Goal: Information Seeking & Learning: Learn about a topic

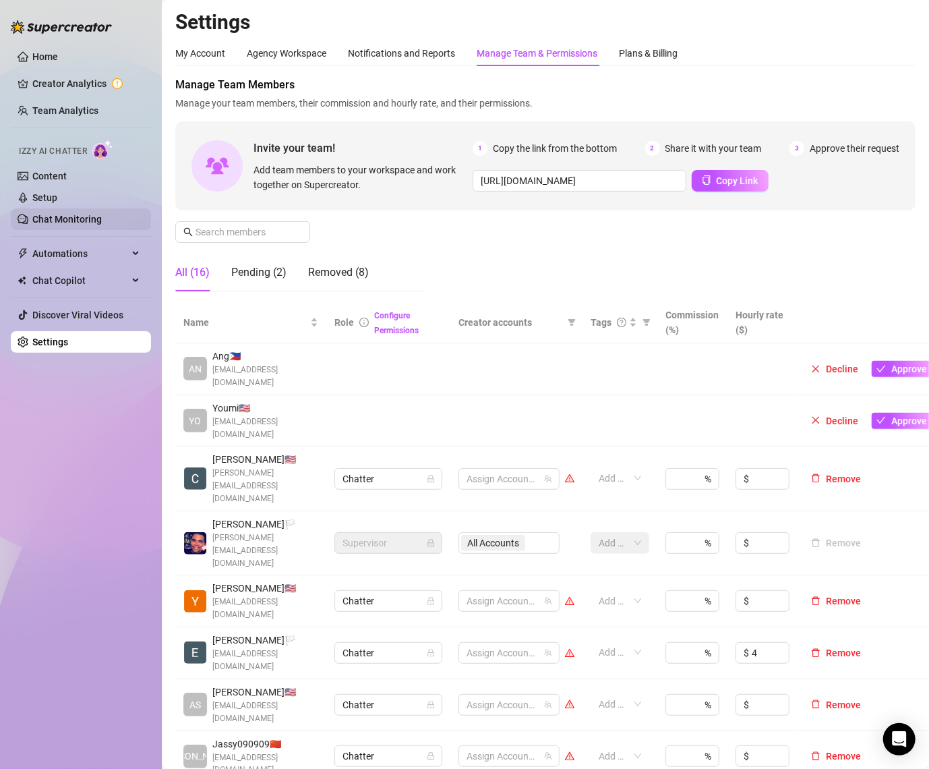
click at [69, 214] on link "Chat Monitoring" at bounding box center [66, 219] width 69 height 11
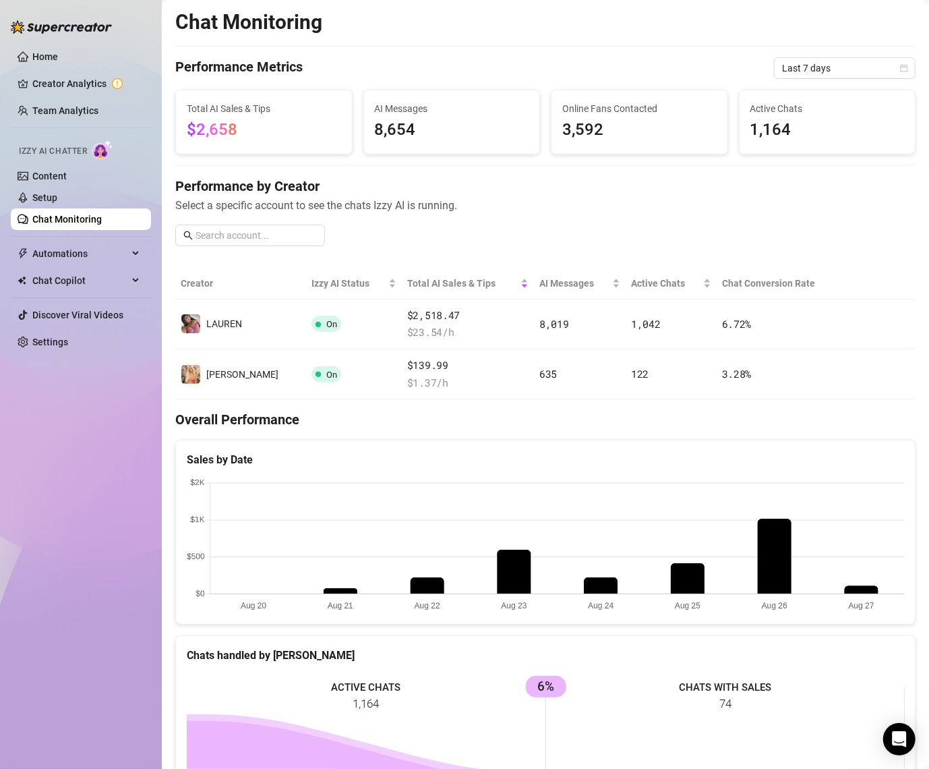
click at [773, 523] on canvas at bounding box center [546, 545] width 718 height 135
click at [858, 589] on canvas at bounding box center [546, 545] width 718 height 135
click at [824, 66] on span "Last 7 days" at bounding box center [844, 68] width 125 height 20
click at [815, 137] on div "Last 30 days" at bounding box center [845, 138] width 120 height 15
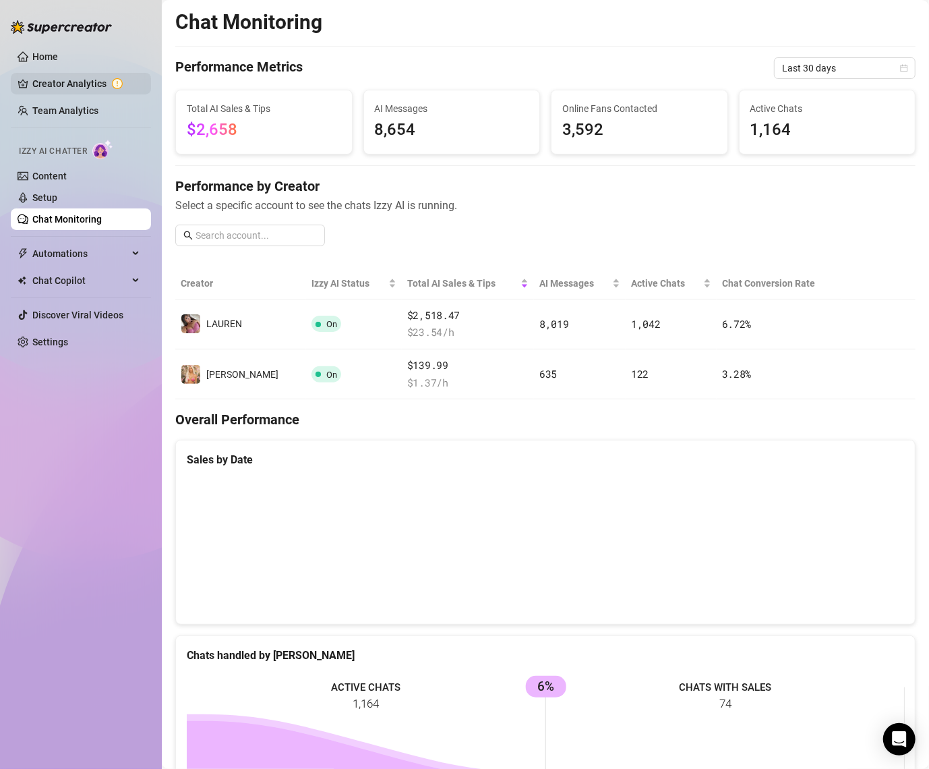
click at [76, 81] on link "Creator Analytics" at bounding box center [86, 84] width 108 height 22
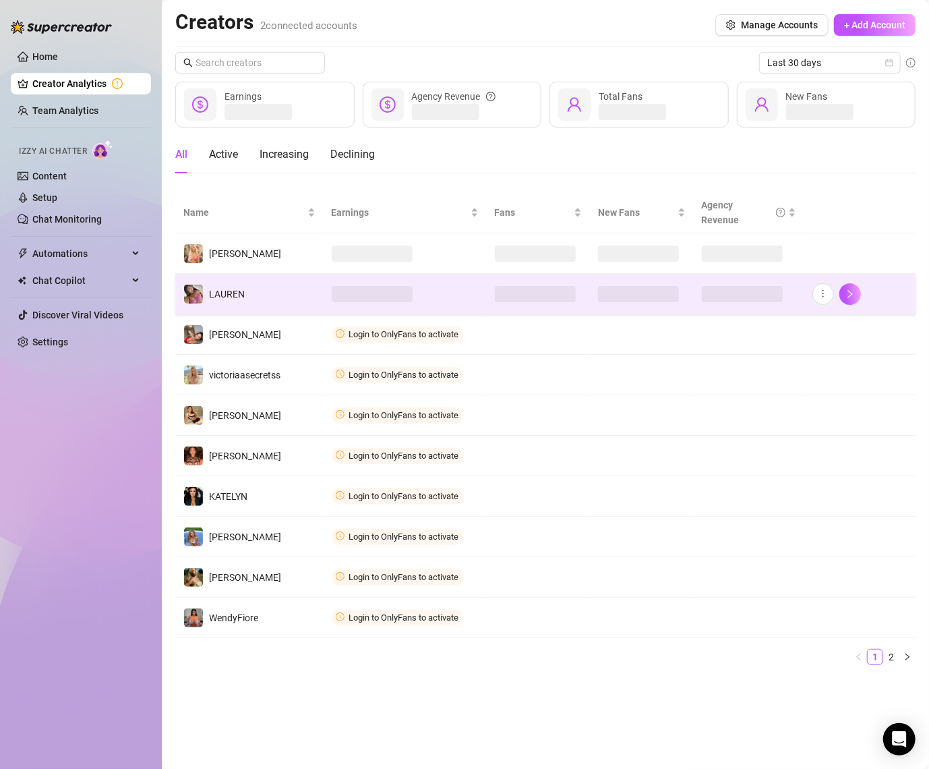
click at [258, 298] on td "️‍LAUREN" at bounding box center [249, 294] width 148 height 40
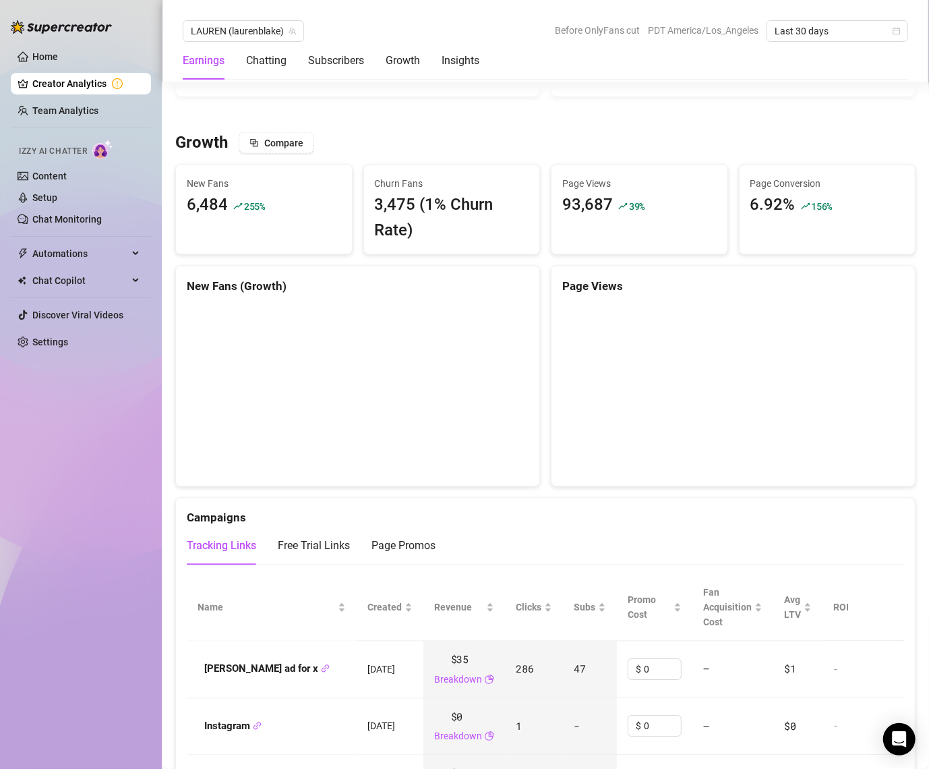
scroll to position [1100, 0]
click at [397, 210] on div "3,475 (1% Churn Rate)" at bounding box center [452, 218] width 154 height 51
click at [271, 57] on div "Chatting" at bounding box center [266, 61] width 40 height 16
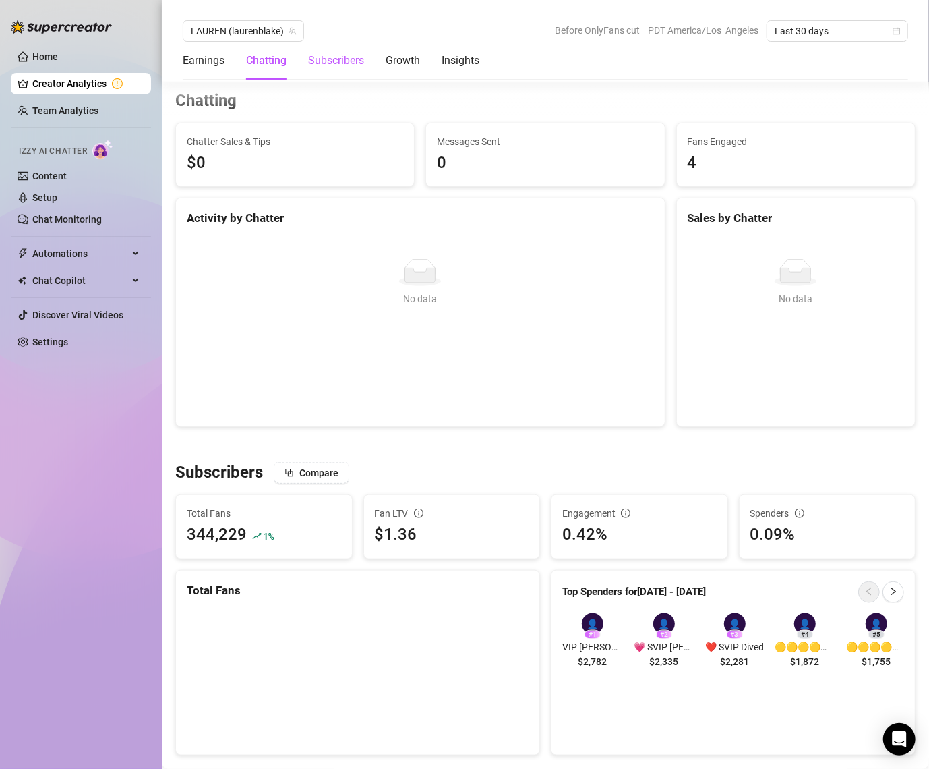
click at [322, 65] on div "Subscribers" at bounding box center [336, 61] width 56 height 16
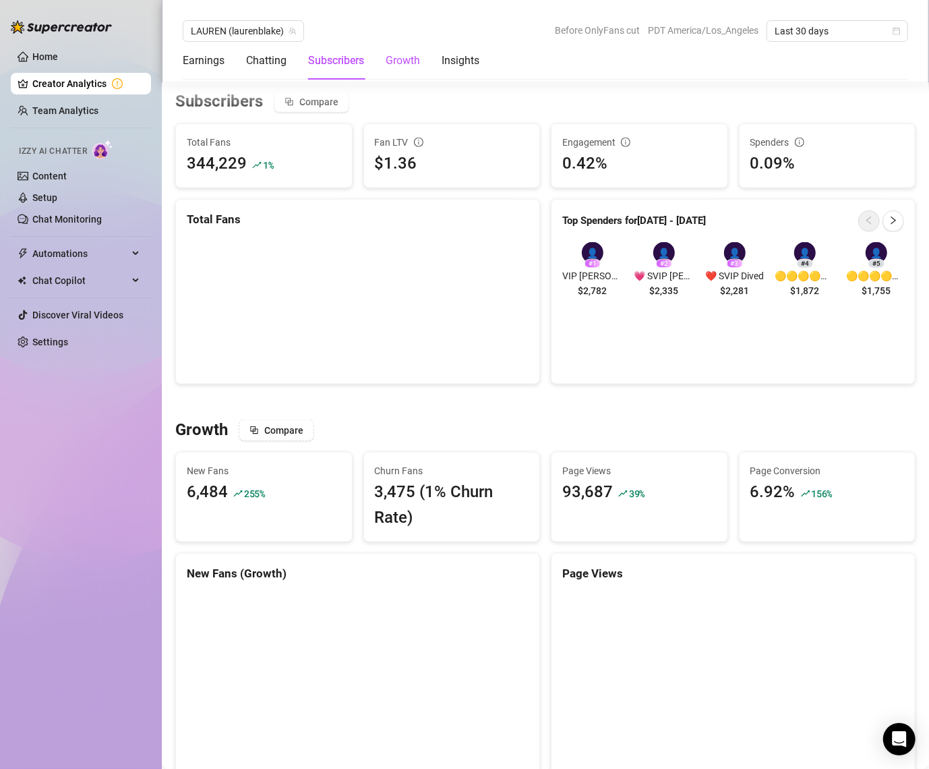
click at [411, 61] on div "Growth" at bounding box center [403, 61] width 34 height 16
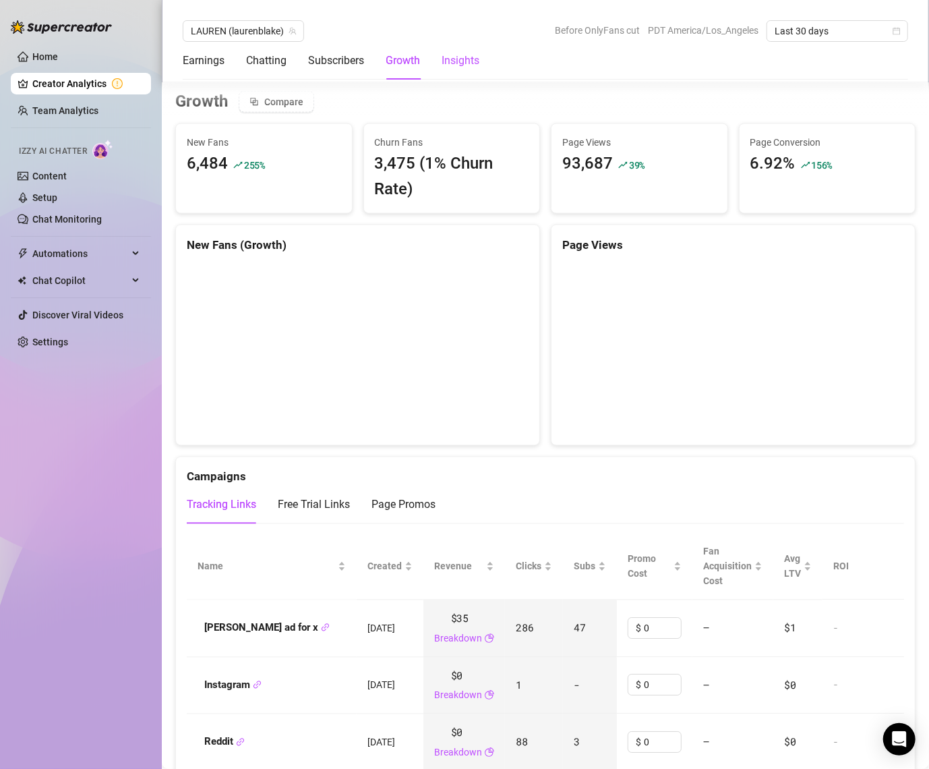
click at [446, 64] on div "Insights" at bounding box center [461, 61] width 38 height 16
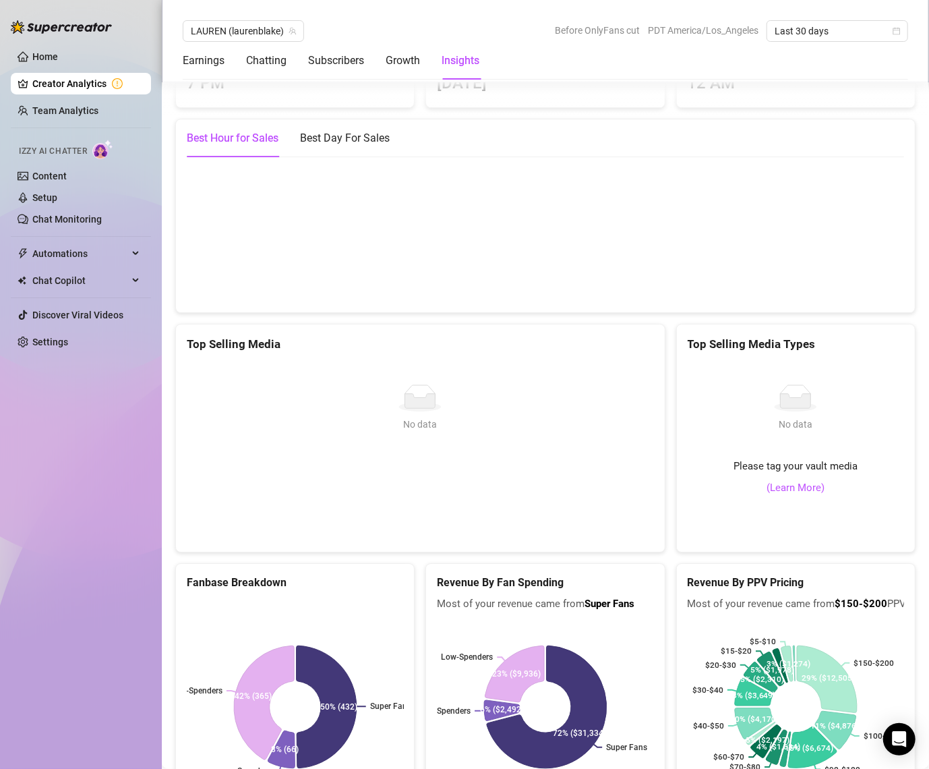
scroll to position [2076, 0]
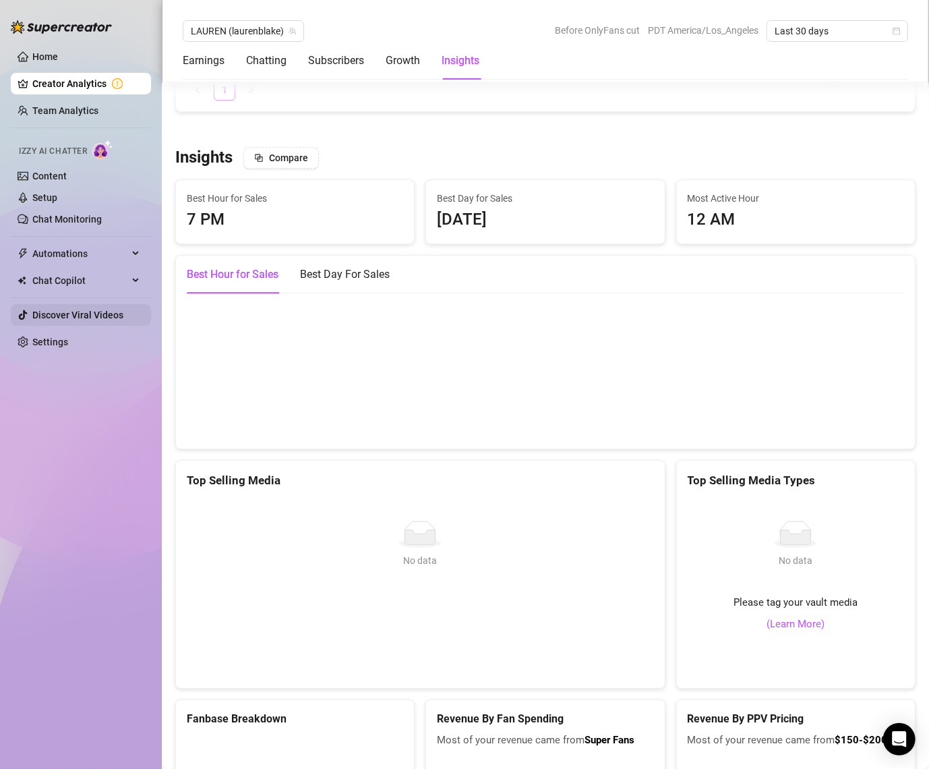
click at [100, 318] on link "Discover Viral Videos" at bounding box center [77, 315] width 91 height 11
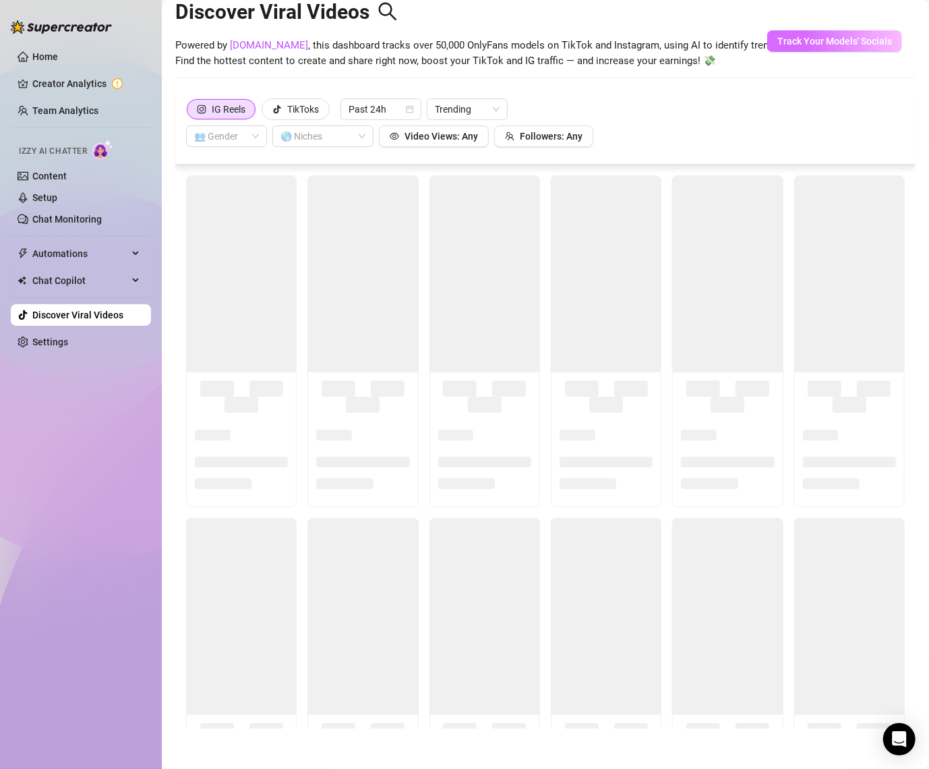
click at [807, 36] on span "Track Your Models' Socials" at bounding box center [835, 41] width 115 height 11
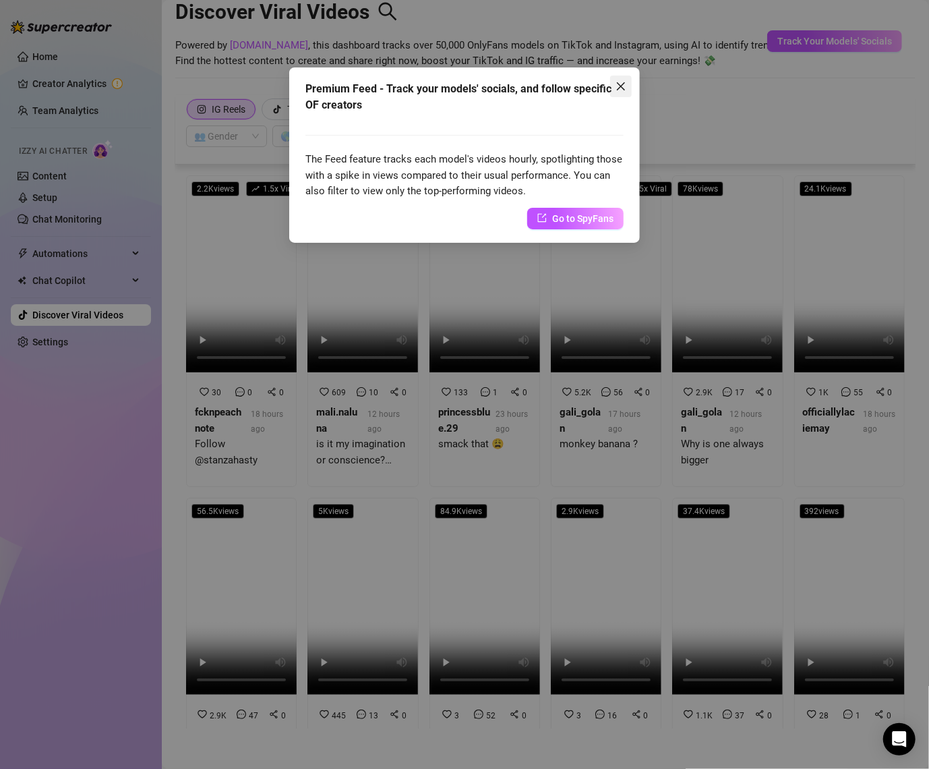
click at [621, 84] on icon "close" at bounding box center [621, 86] width 11 height 11
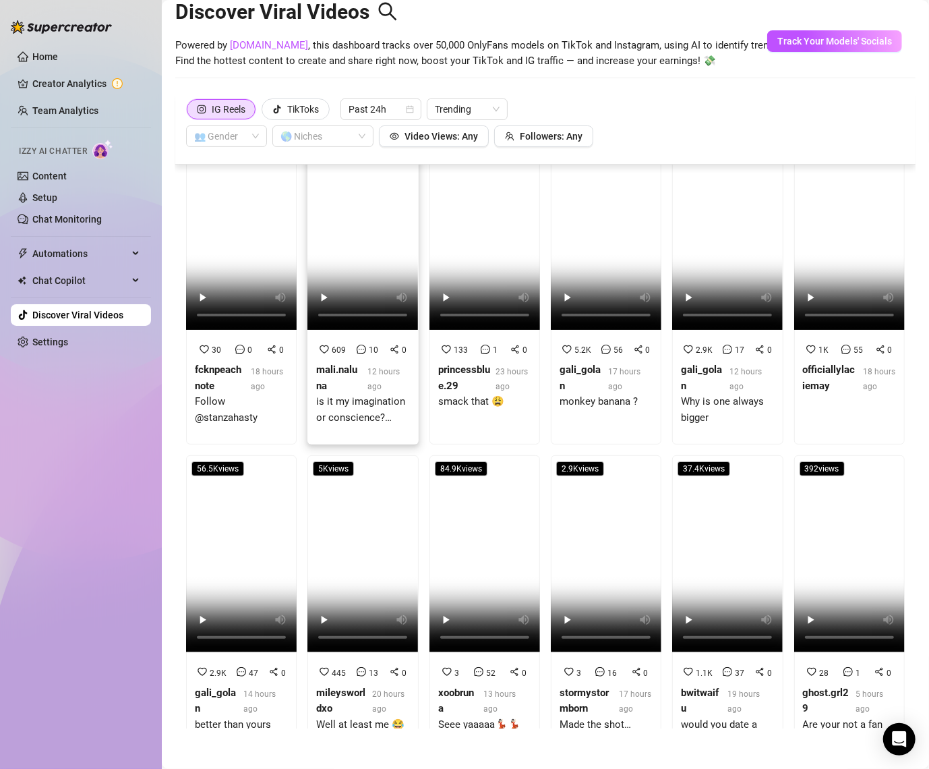
scroll to position [0, 0]
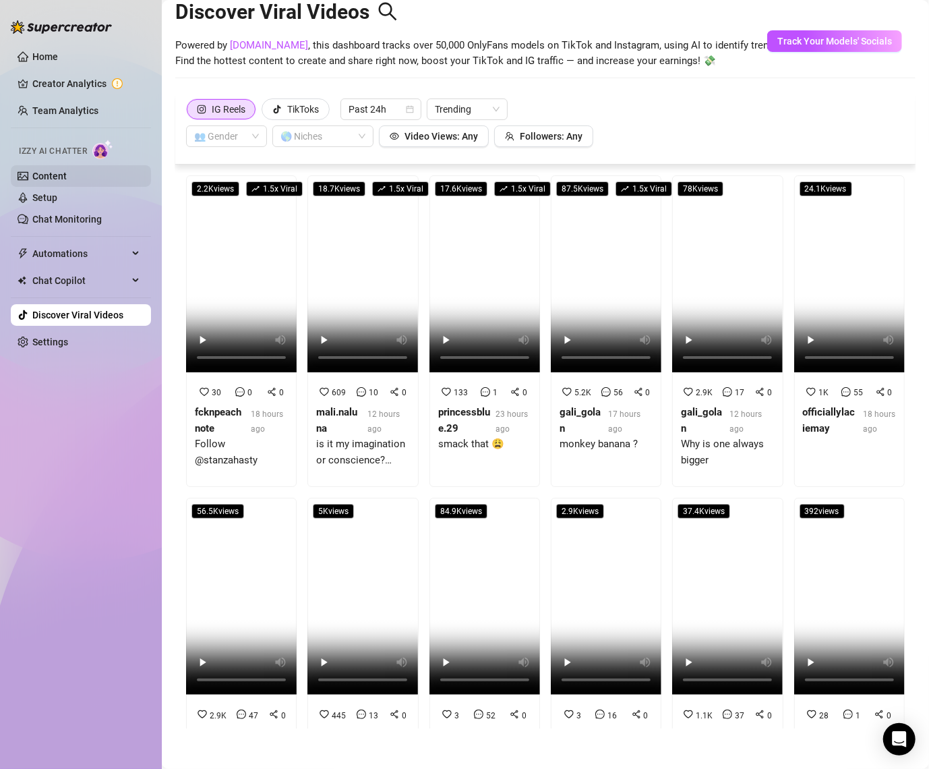
click at [67, 174] on link "Content" at bounding box center [49, 176] width 34 height 11
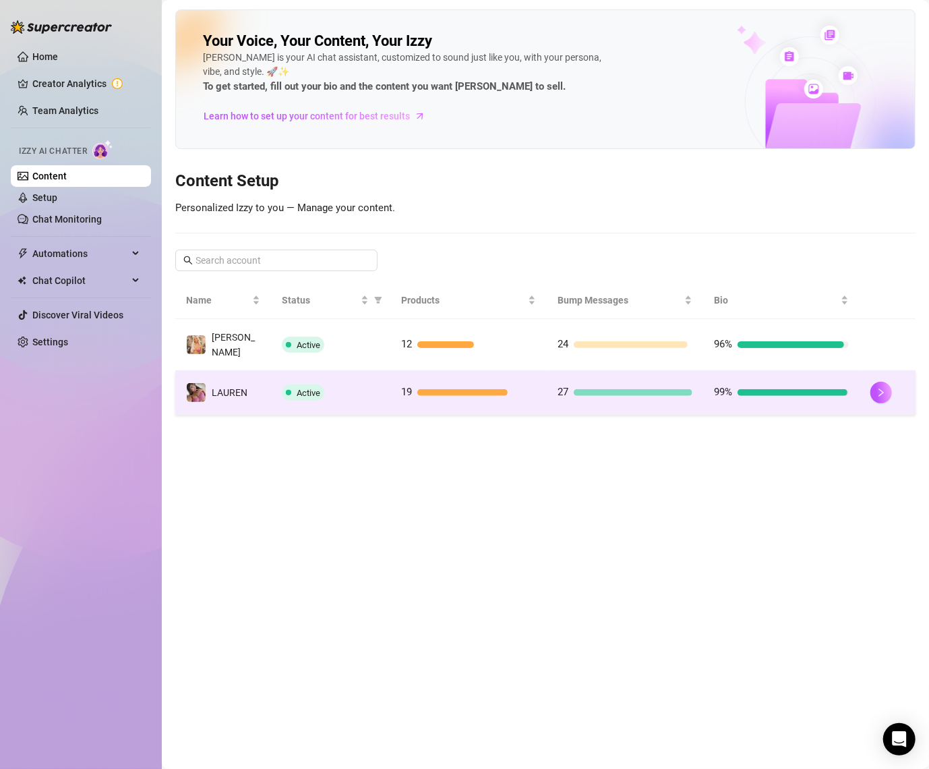
click at [329, 384] on div "Active" at bounding box center [331, 392] width 98 height 16
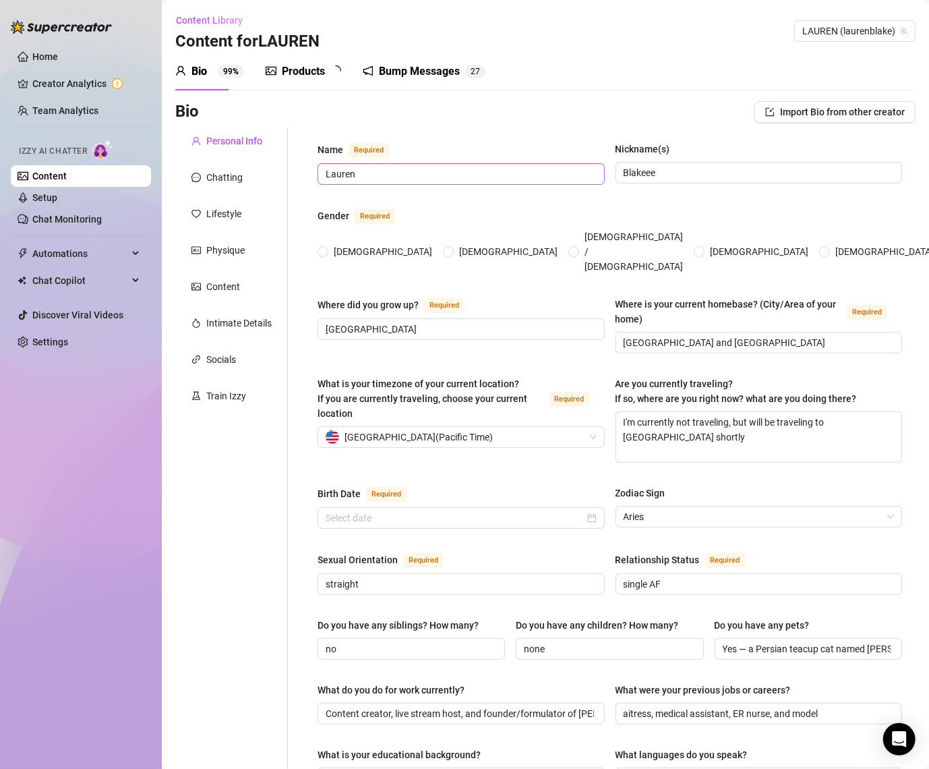
radio input "true"
type input "[DATE]"
click at [287, 77] on div "Products" at bounding box center [303, 71] width 43 height 16
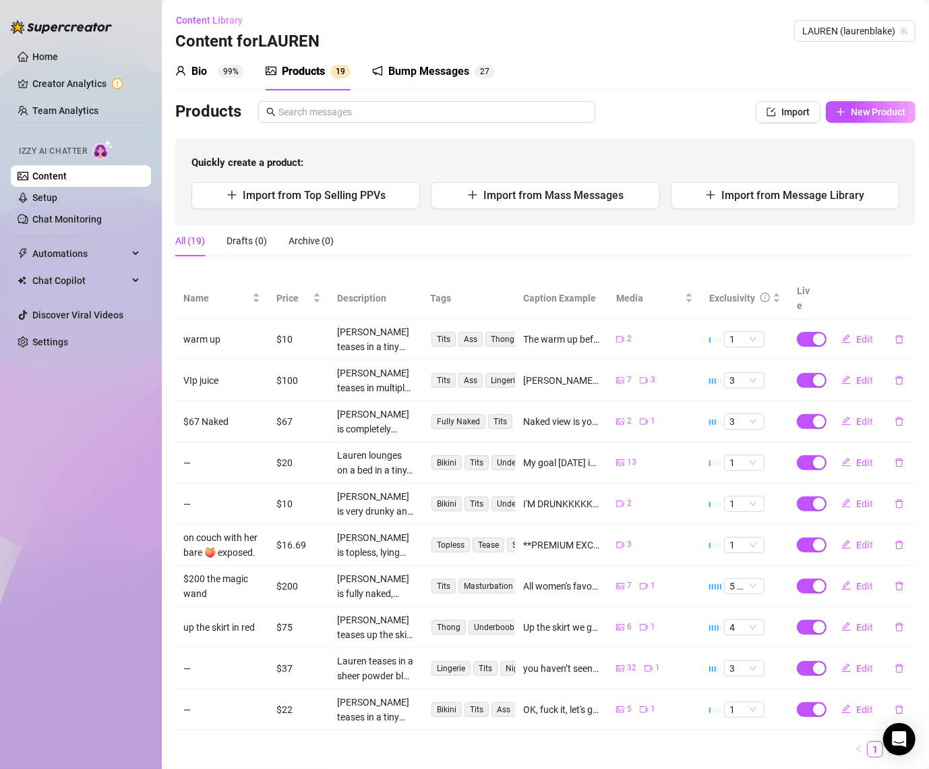
click at [451, 71] on div "Bump Messages" at bounding box center [428, 71] width 81 height 16
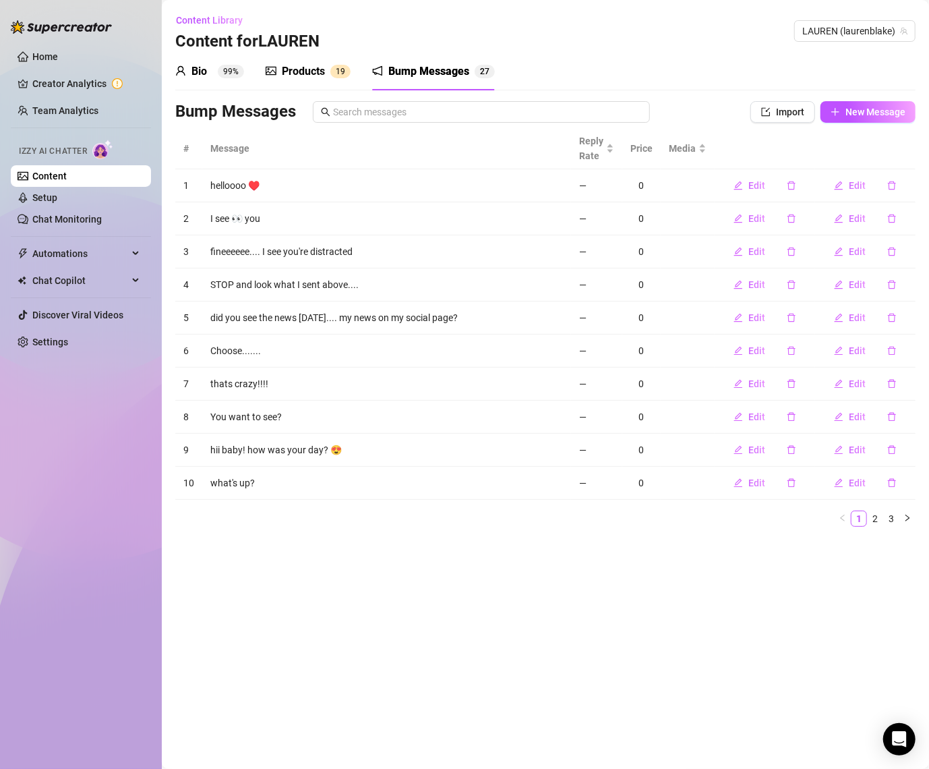
click at [295, 78] on div "Products" at bounding box center [303, 71] width 43 height 16
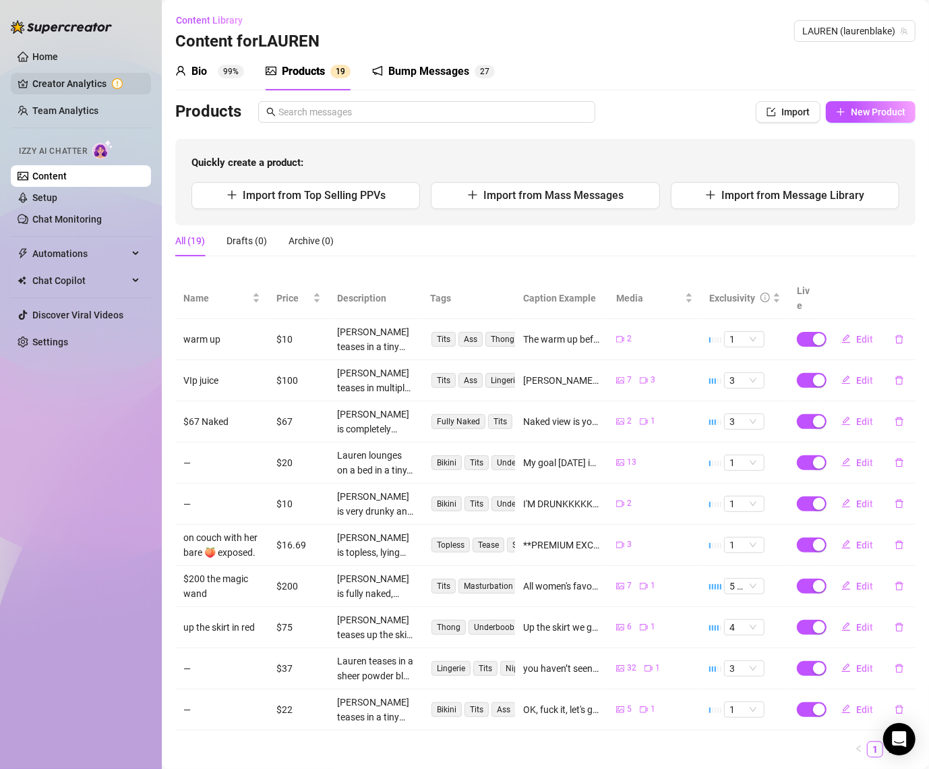
click at [61, 83] on link "Creator Analytics" at bounding box center [86, 84] width 108 height 22
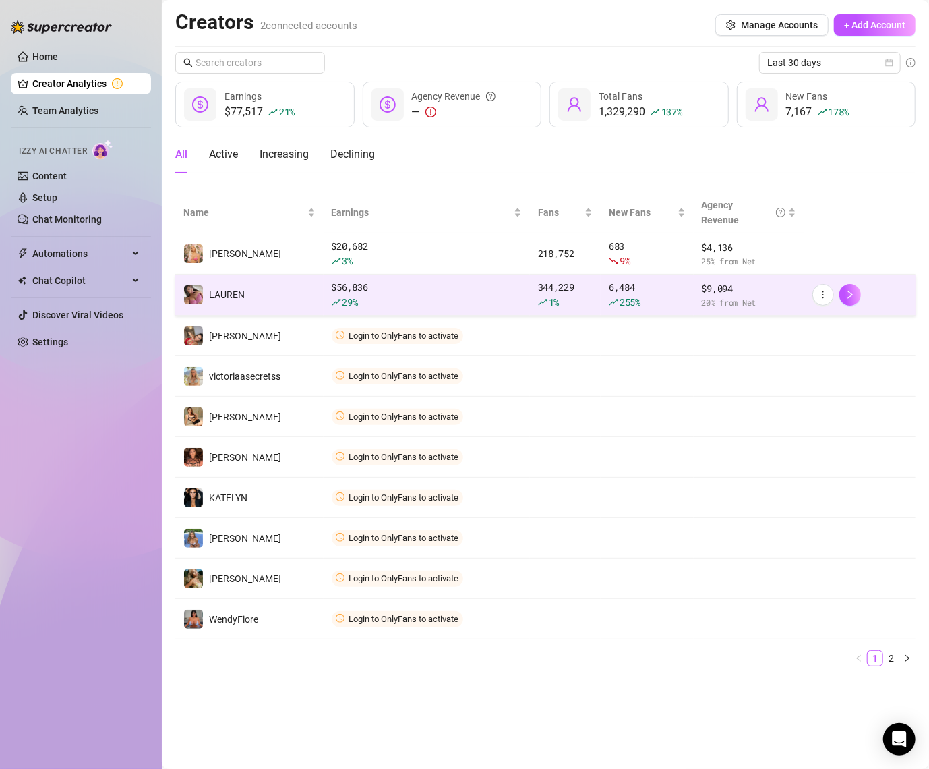
click at [422, 297] on div "29 %" at bounding box center [427, 302] width 190 height 15
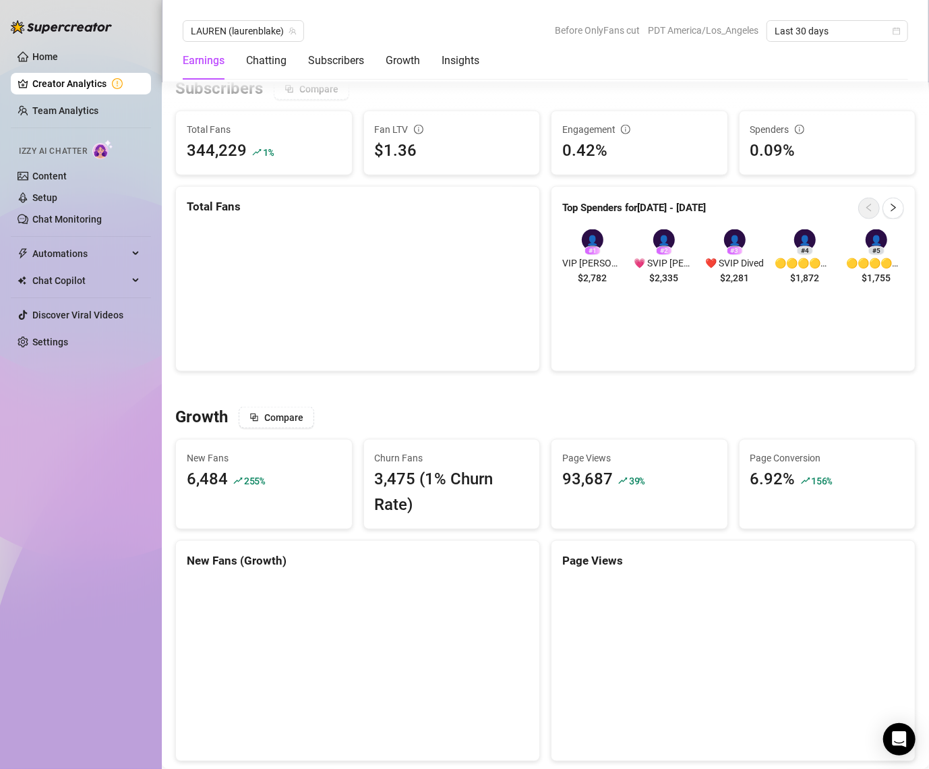
scroll to position [851, 0]
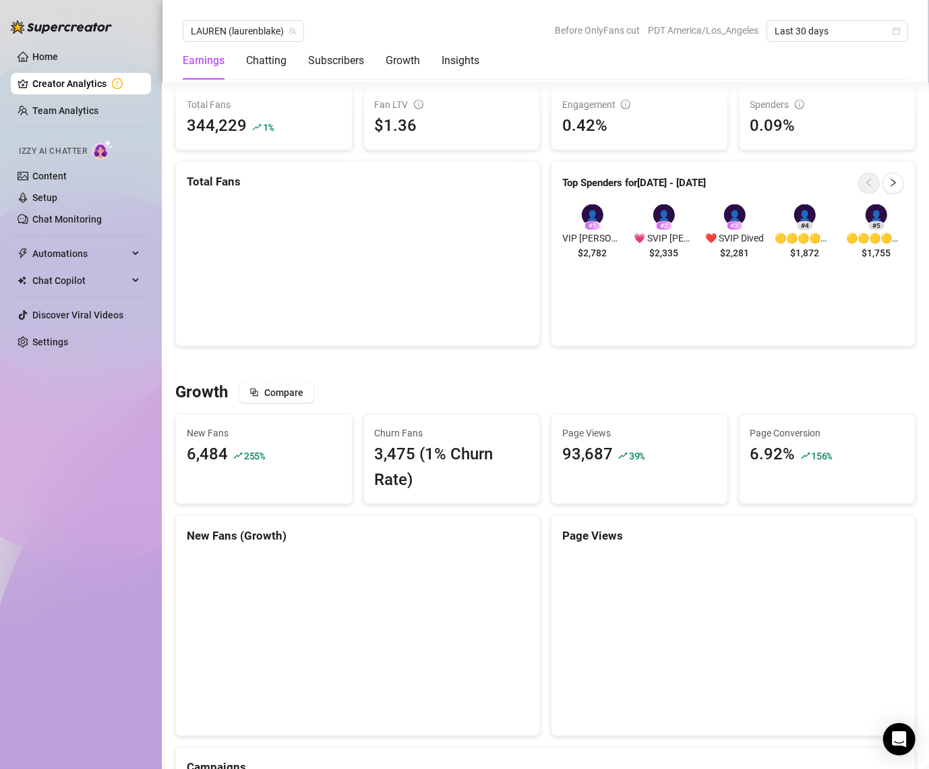
click at [594, 227] on div "# 1" at bounding box center [593, 225] width 16 height 9
click at [598, 254] on span "$2,782" at bounding box center [593, 253] width 29 height 15
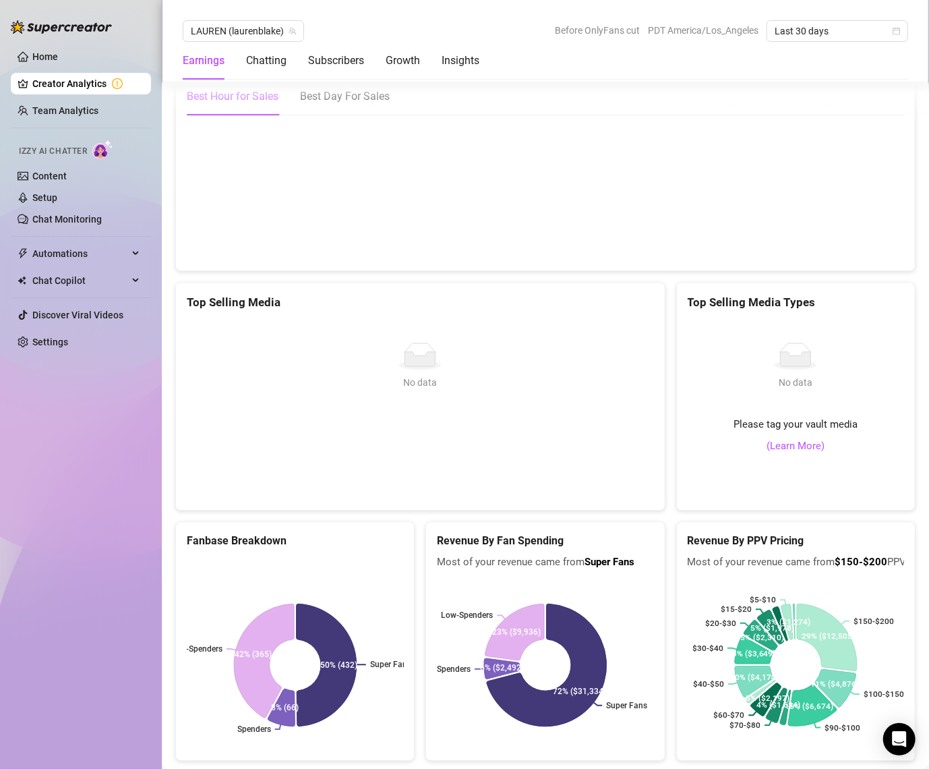
scroll to position [2246, 0]
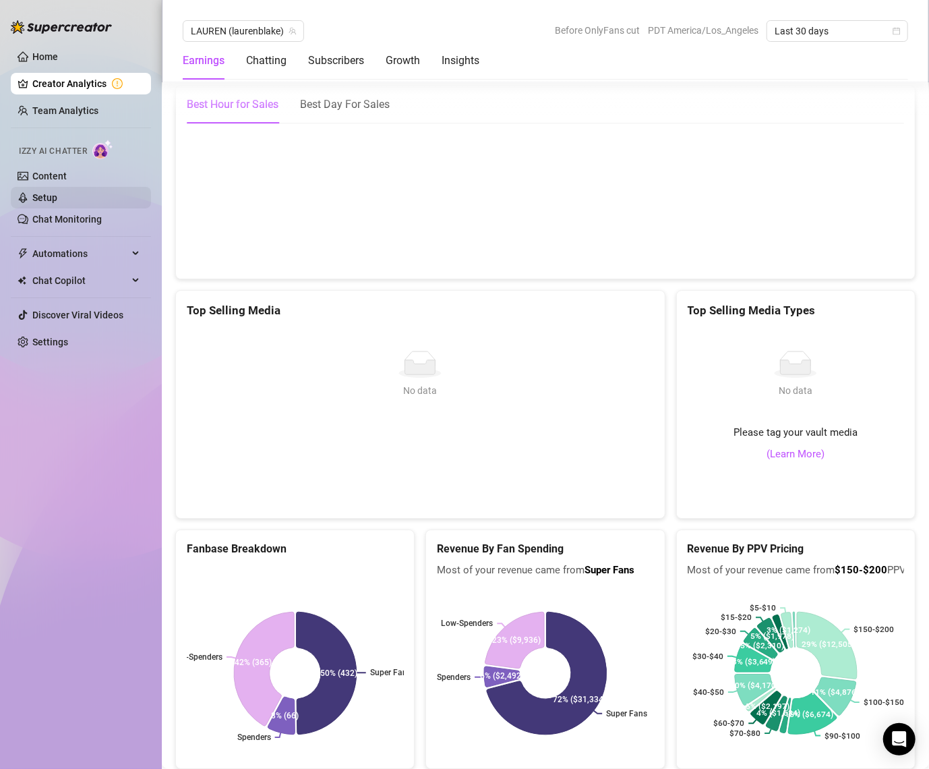
click at [57, 198] on link "Setup" at bounding box center [44, 197] width 25 height 11
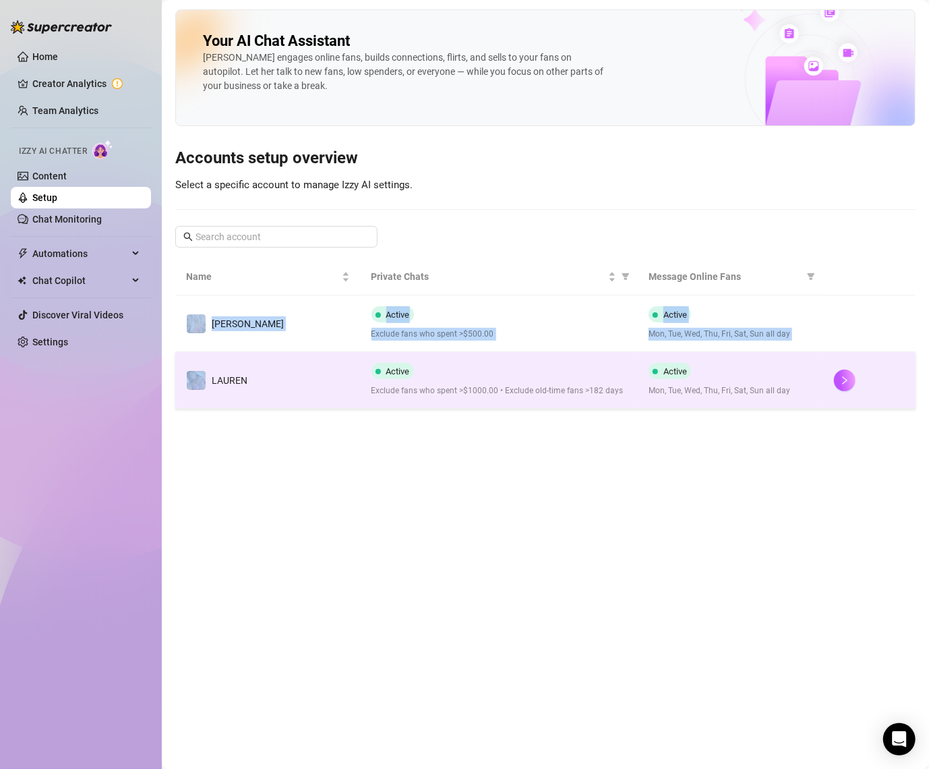
drag, startPoint x: 239, startPoint y: 312, endPoint x: 215, endPoint y: 363, distance: 56.1
click at [215, 363] on tbody "[PERSON_NAME] Active Exclude fans who spent >$500.00 Active Mon, Tue, Wed, Thu,…" at bounding box center [545, 351] width 741 height 113
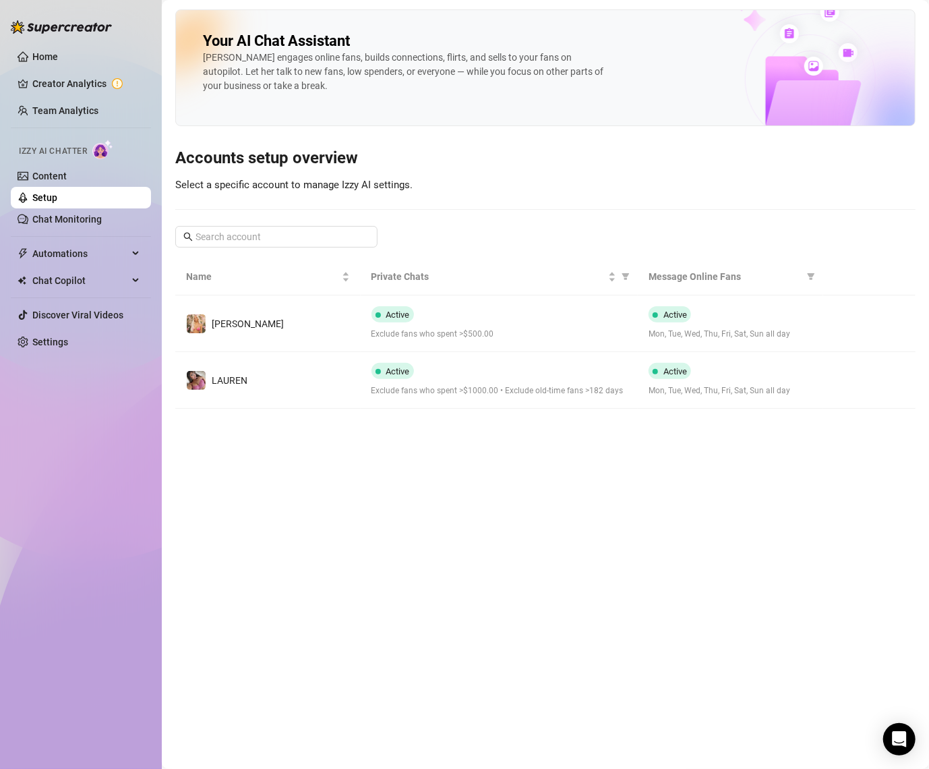
click at [220, 372] on div "️‍LAUREN" at bounding box center [216, 380] width 61 height 20
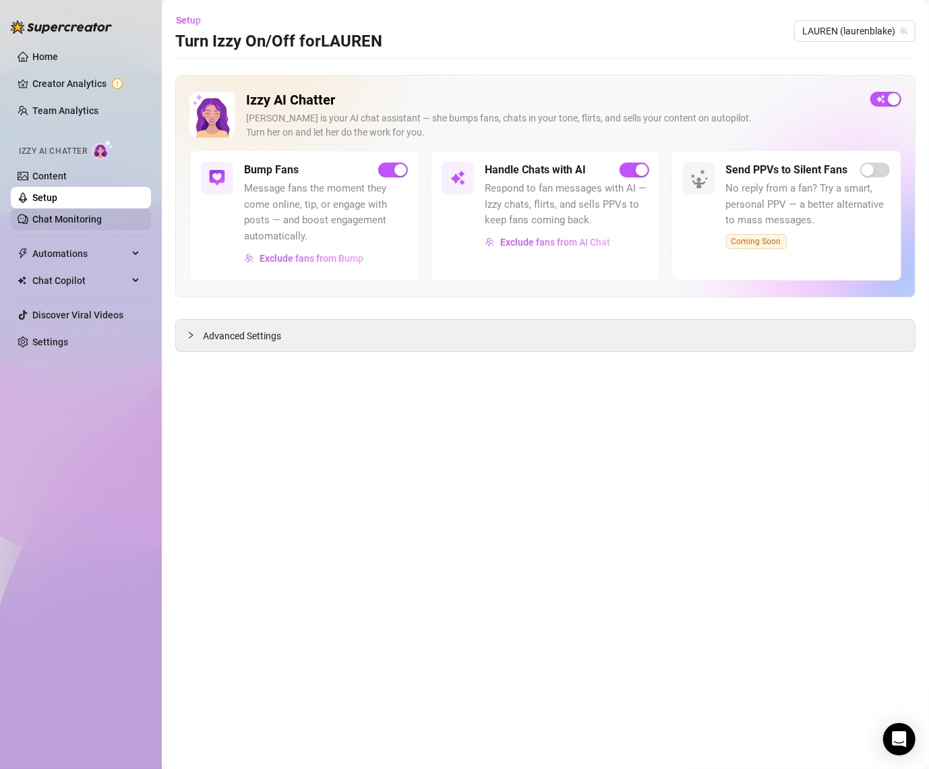
click at [76, 225] on link "Chat Monitoring" at bounding box center [66, 219] width 69 height 11
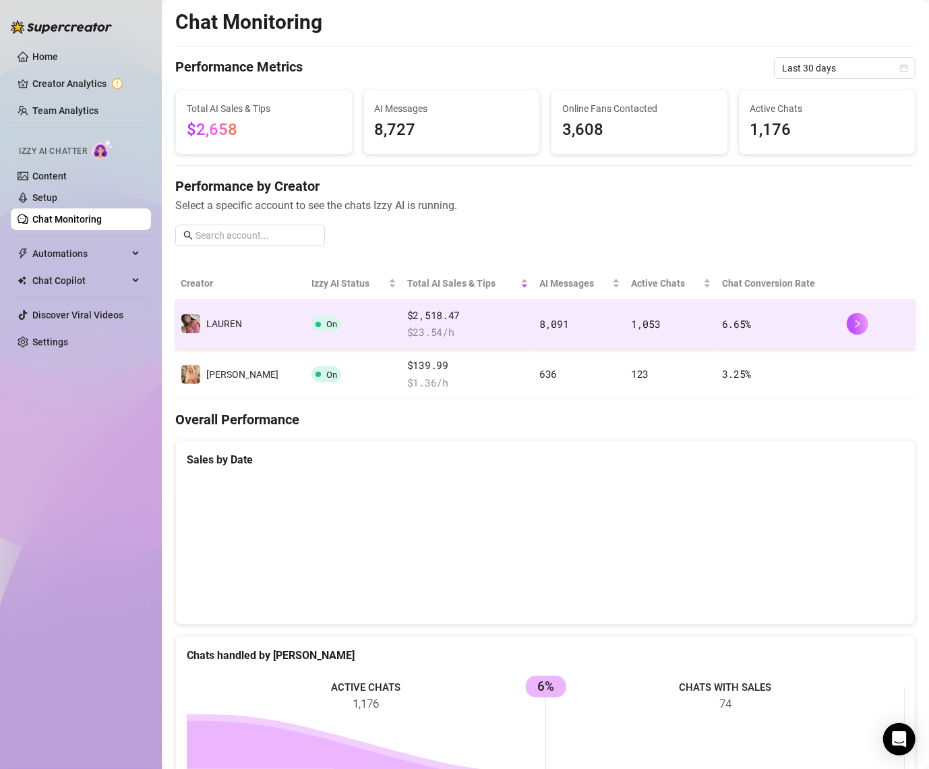
click at [250, 322] on td "️‍LAUREN" at bounding box center [240, 324] width 131 height 50
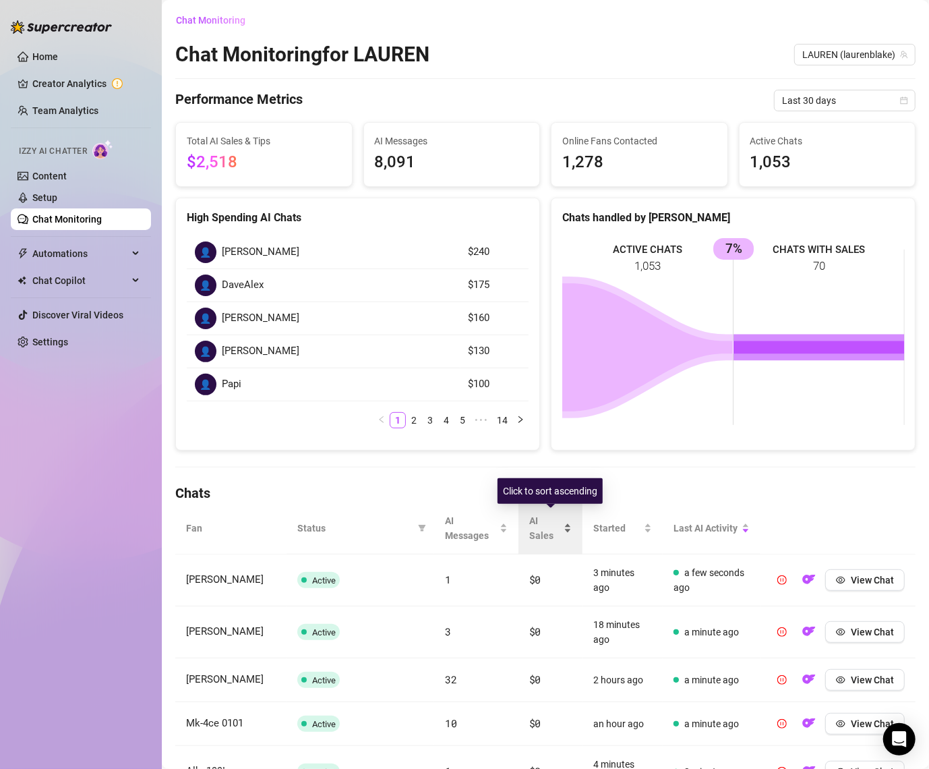
click at [541, 518] on span "AI Sales" at bounding box center [545, 528] width 32 height 30
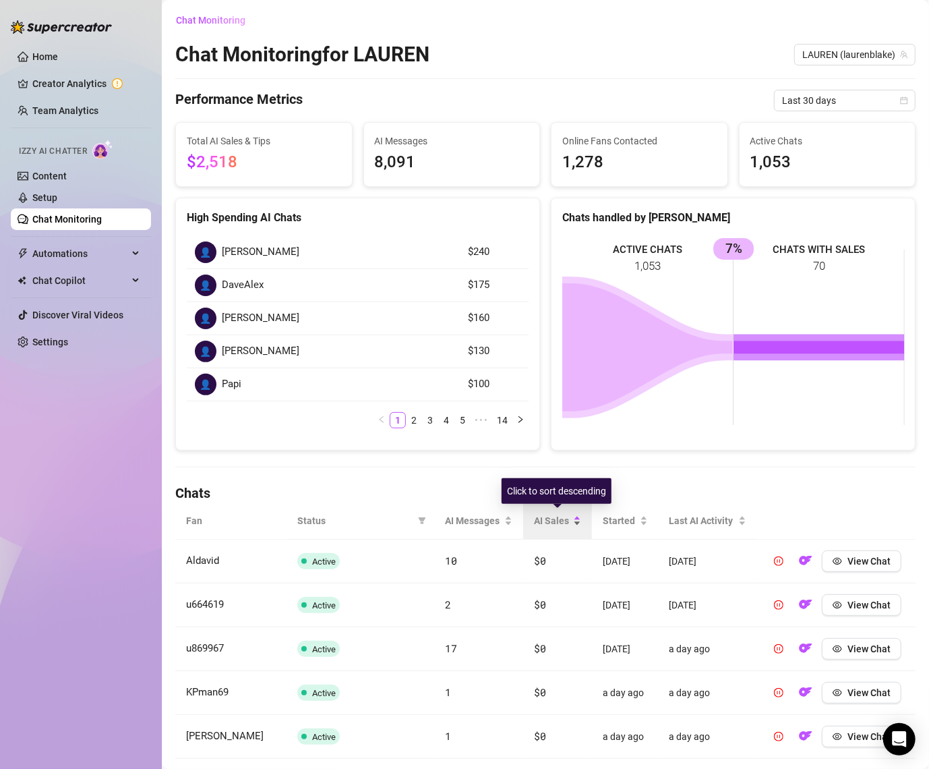
click at [552, 517] on span "AI Sales" at bounding box center [552, 520] width 36 height 15
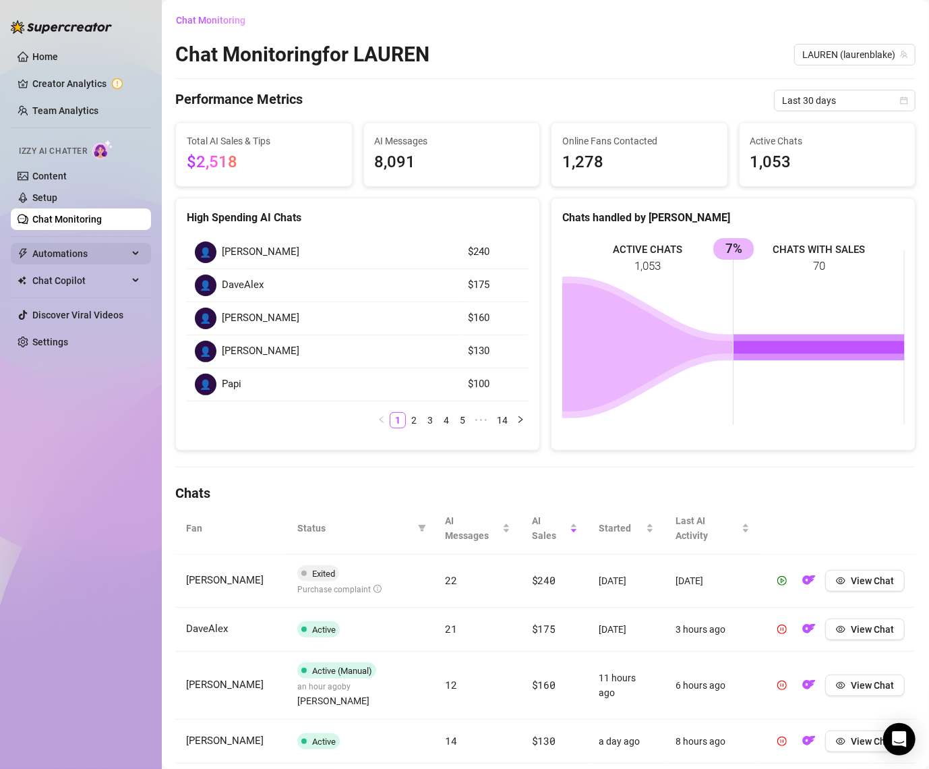
click at [62, 260] on span "Automations" at bounding box center [80, 254] width 96 height 22
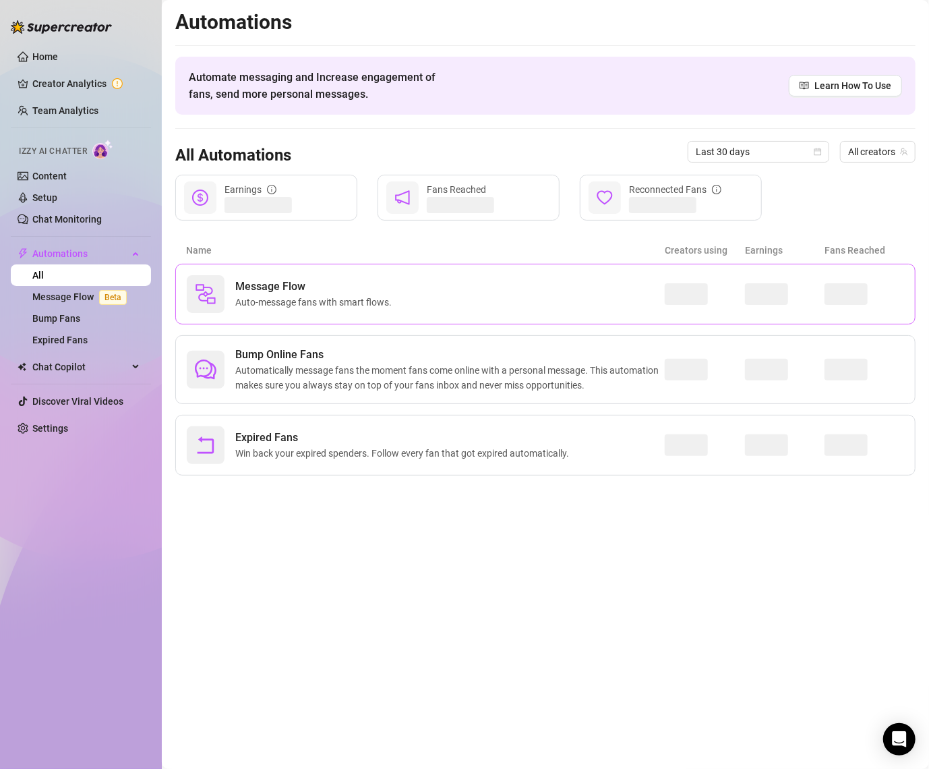
click at [323, 286] on span "Message Flow" at bounding box center [316, 287] width 162 height 16
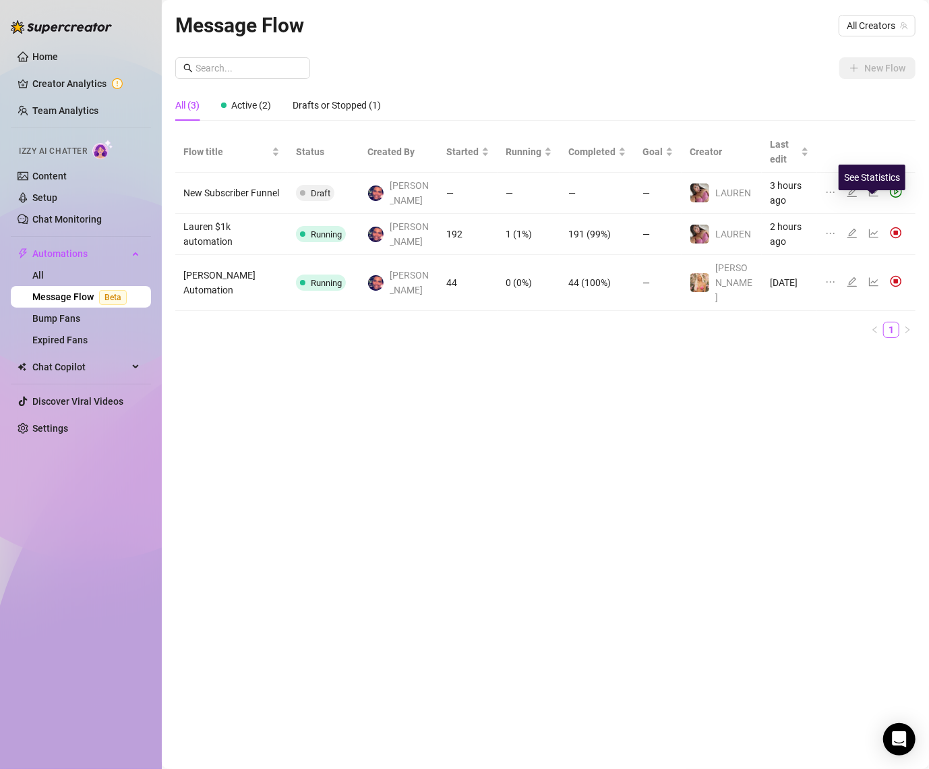
click at [869, 229] on icon "line-chart" at bounding box center [873, 233] width 9 height 9
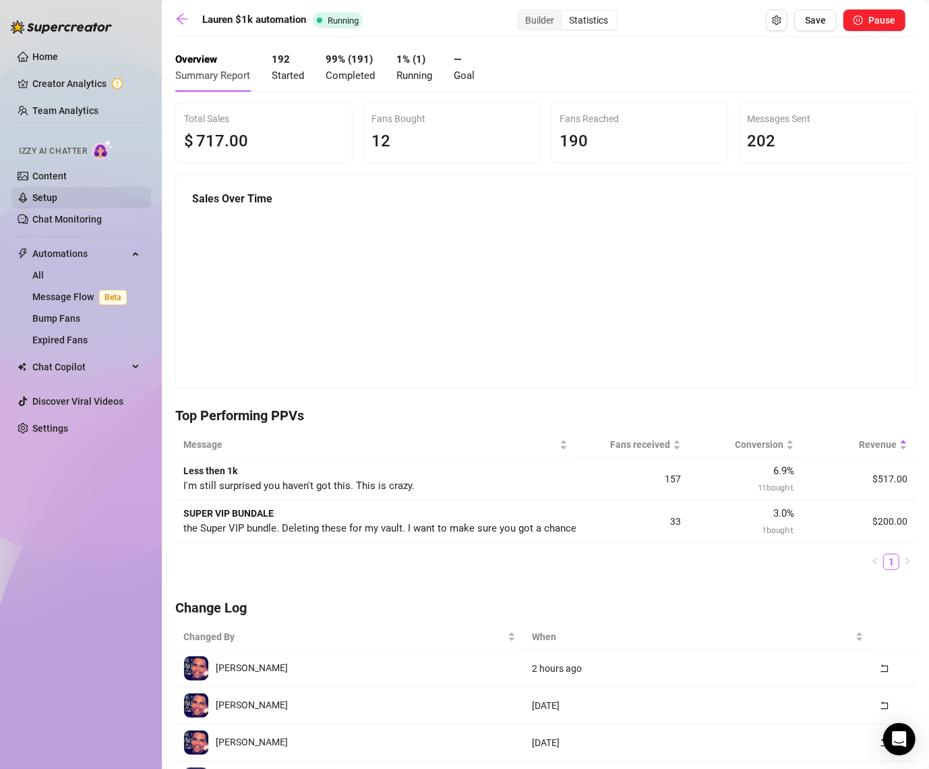
click at [57, 199] on link "Setup" at bounding box center [44, 197] width 25 height 11
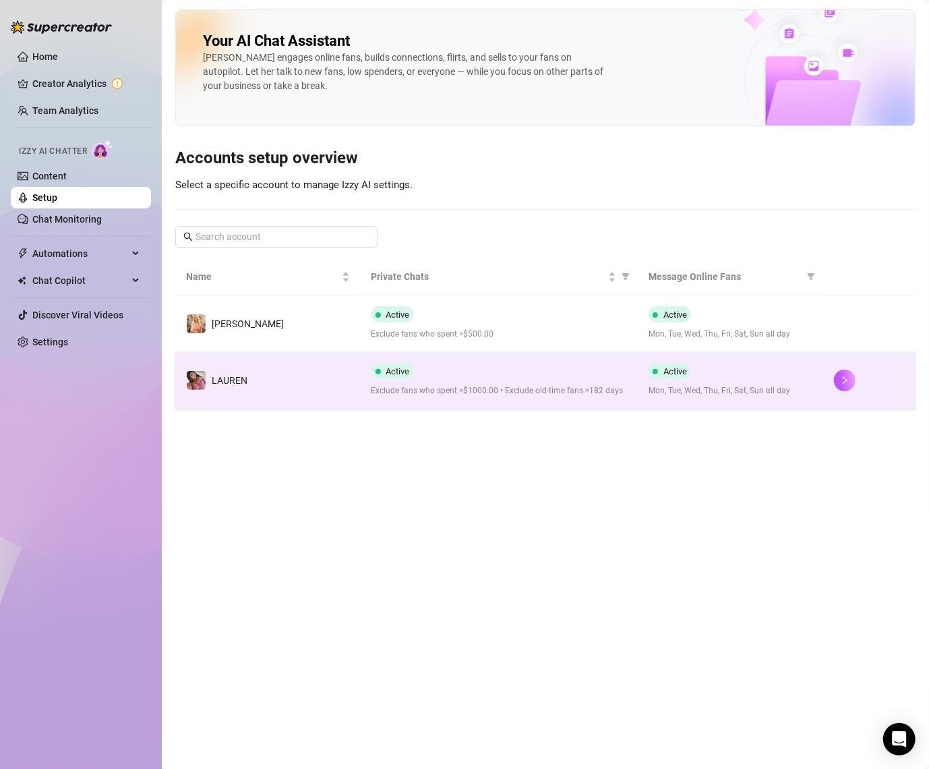
click at [270, 384] on td "️‍LAUREN" at bounding box center [267, 380] width 185 height 57
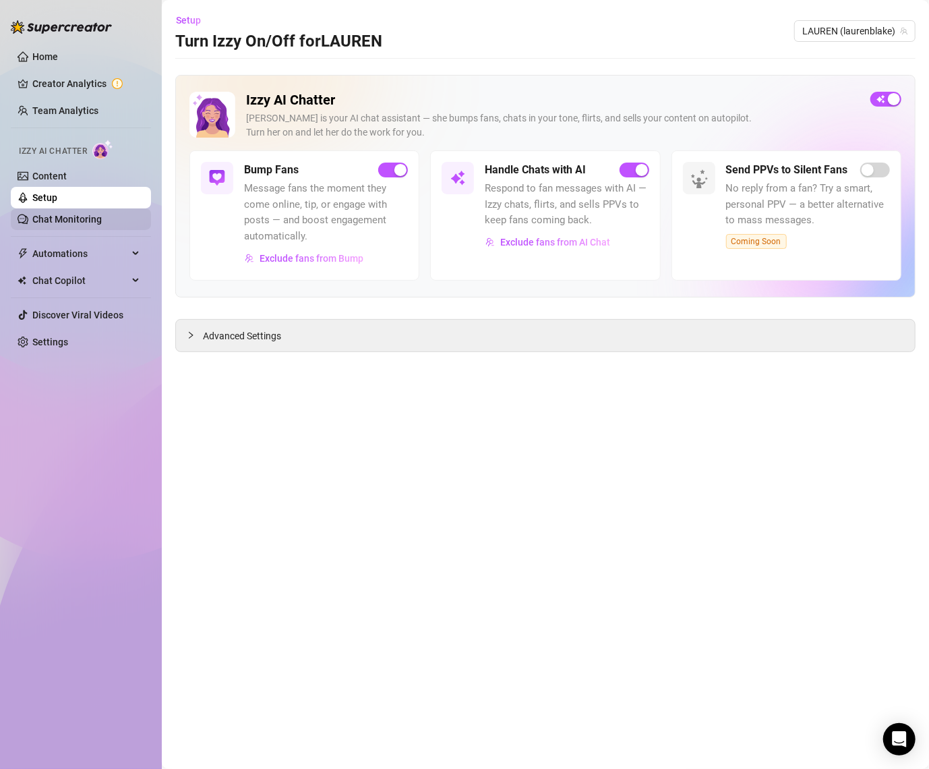
click at [65, 214] on link "Chat Monitoring" at bounding box center [66, 219] width 69 height 11
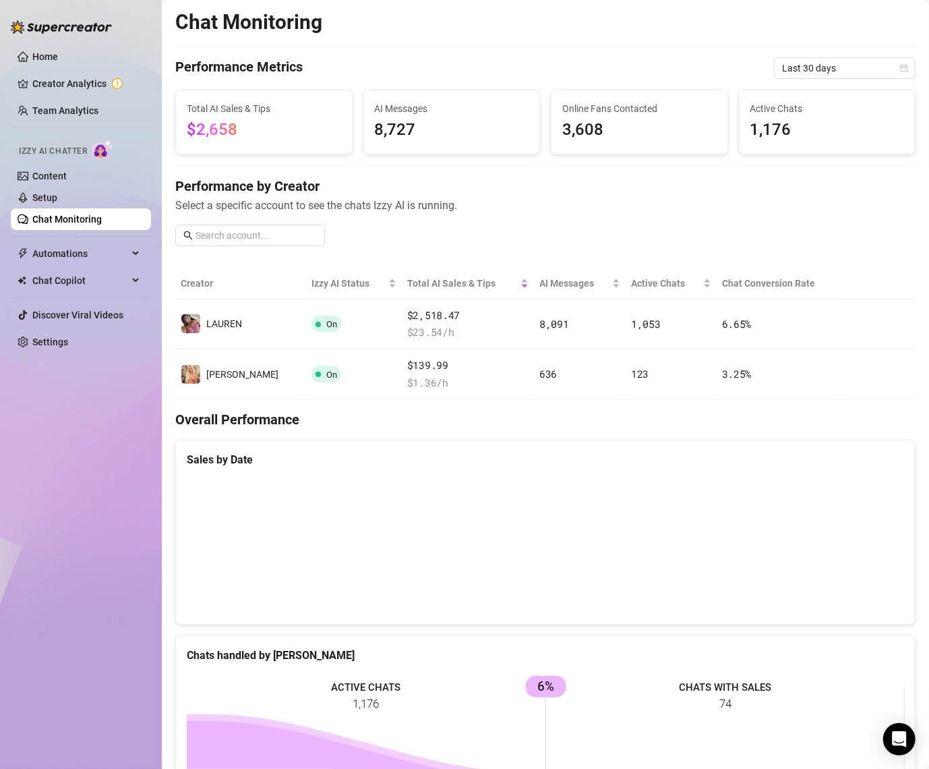
click at [871, 525] on canvas at bounding box center [546, 545] width 718 height 135
click at [865, 583] on canvas at bounding box center [546, 545] width 718 height 135
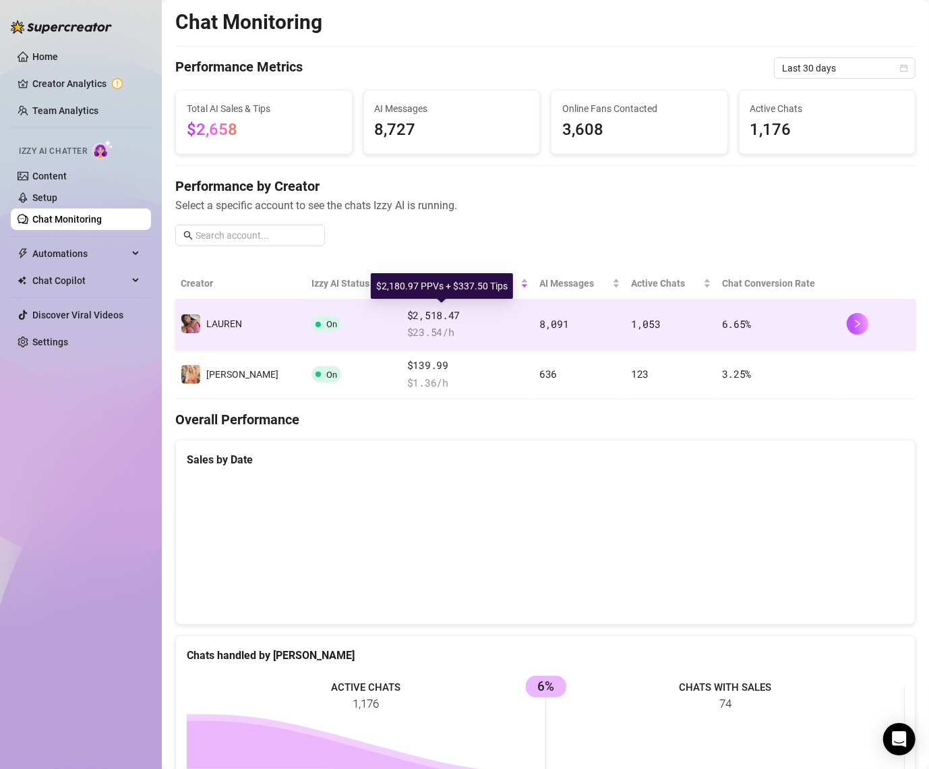
click at [407, 315] on span "$2,518.47" at bounding box center [467, 316] width 121 height 16
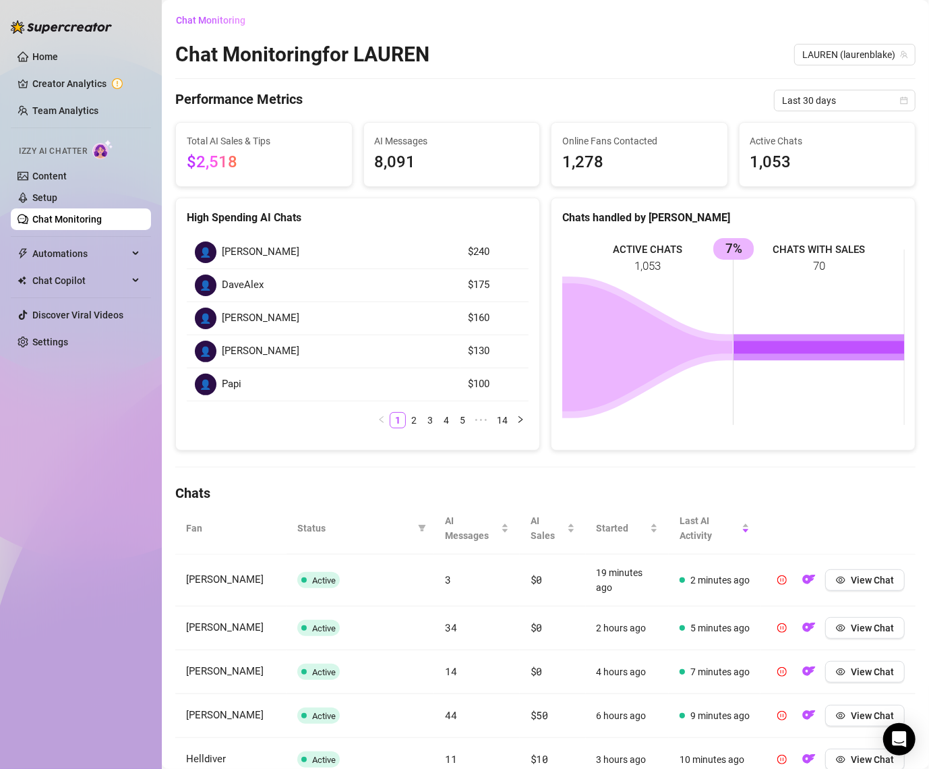
click at [416, 152] on span "8,091" at bounding box center [452, 163] width 154 height 26
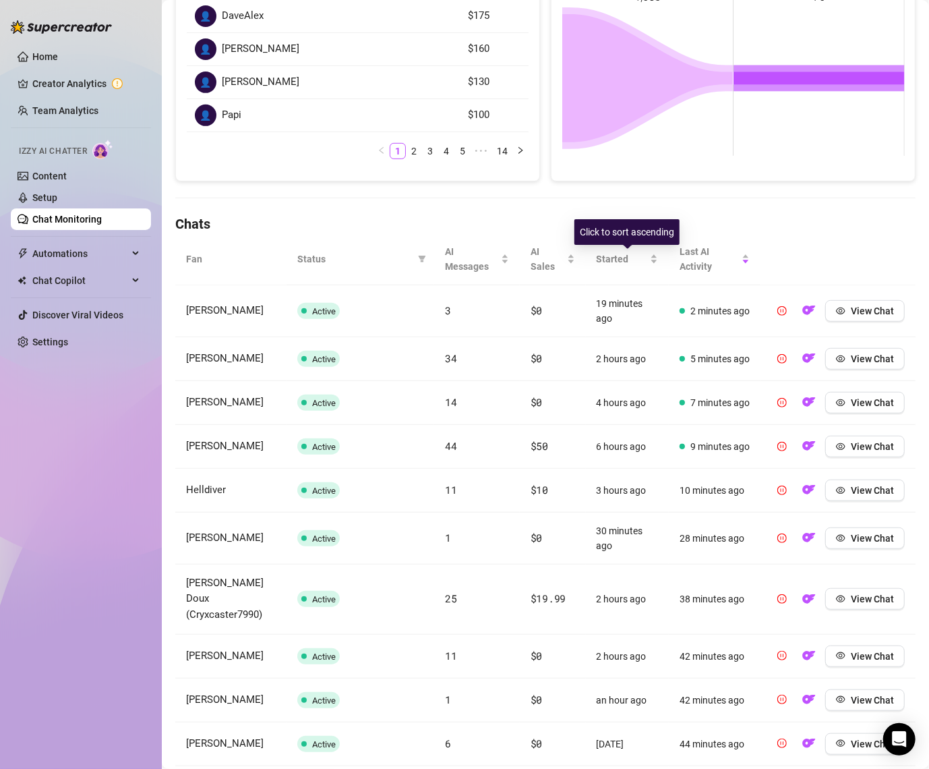
scroll to position [269, 0]
click at [540, 247] on span "AI Sales" at bounding box center [548, 259] width 34 height 30
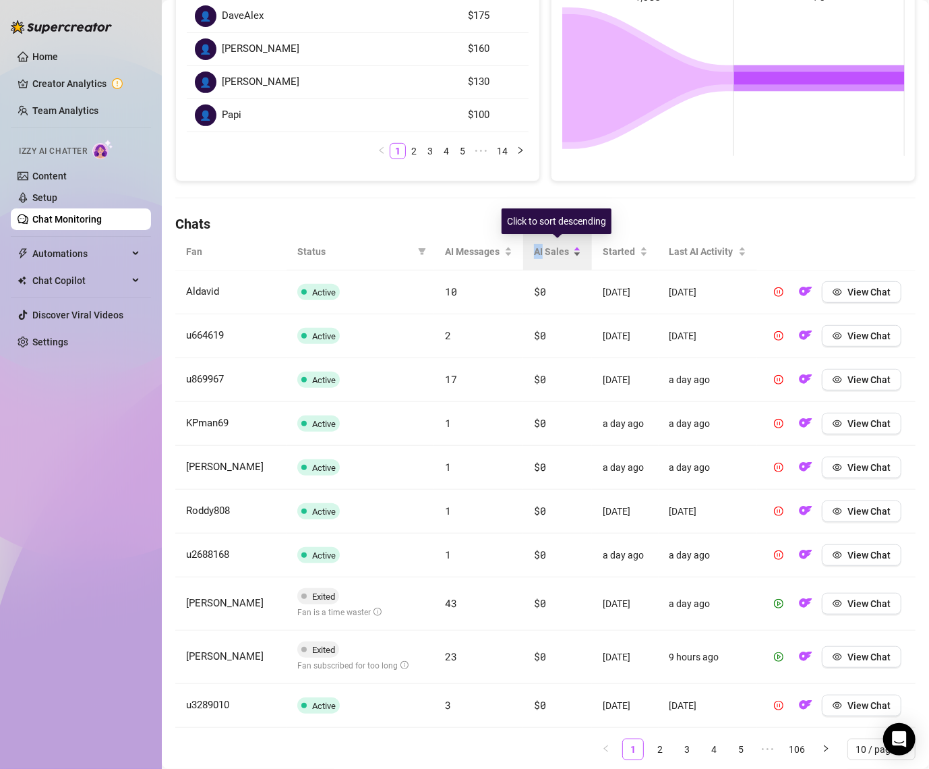
click at [540, 247] on span "AI Sales" at bounding box center [552, 251] width 36 height 15
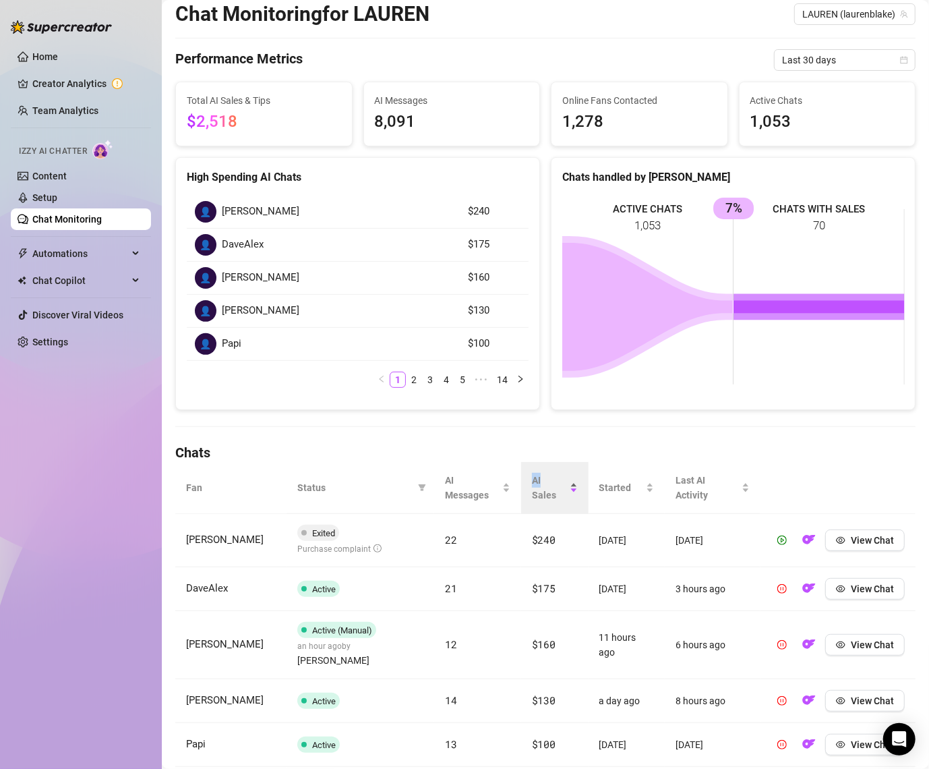
scroll to position [0, 0]
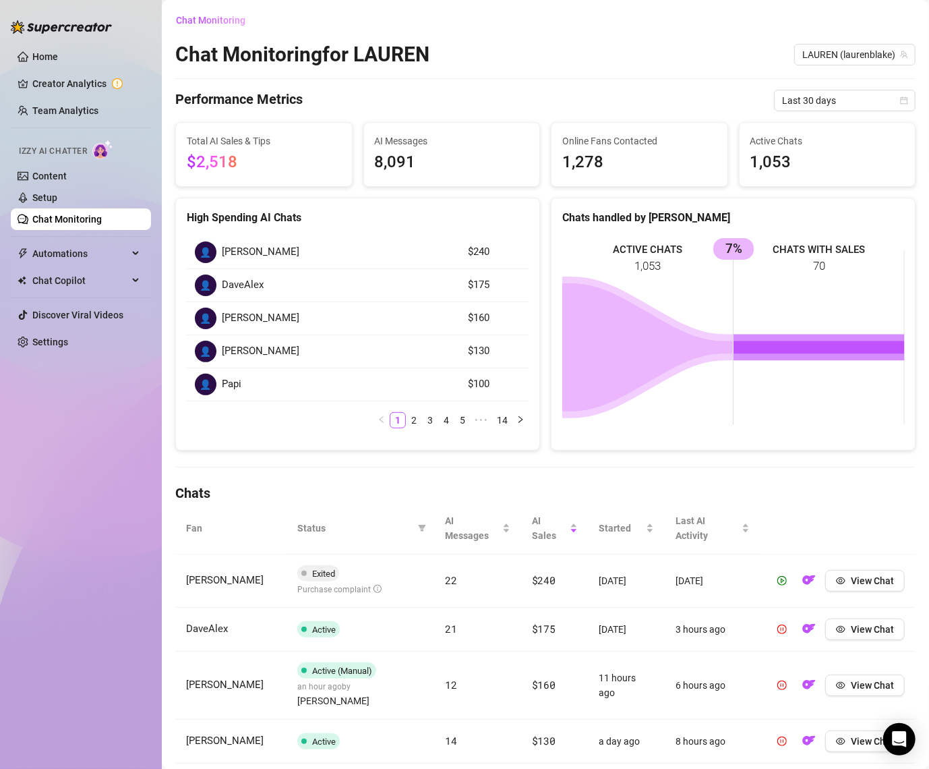
click at [817, 88] on div "Chat Monitoring Chat Monitoring for [PERSON_NAME] (laurenblake) Performance Met…" at bounding box center [545, 547] width 741 height 1076
click at [808, 107] on span "Last 30 days" at bounding box center [844, 100] width 125 height 20
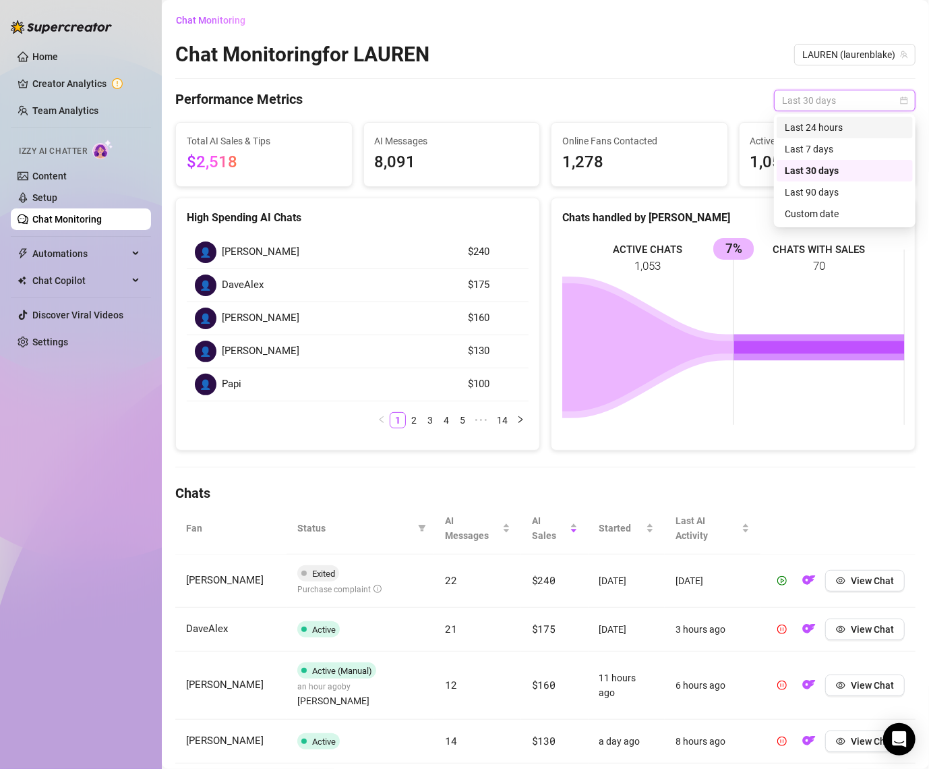
click at [805, 127] on div "Last 24 hours" at bounding box center [845, 127] width 120 height 15
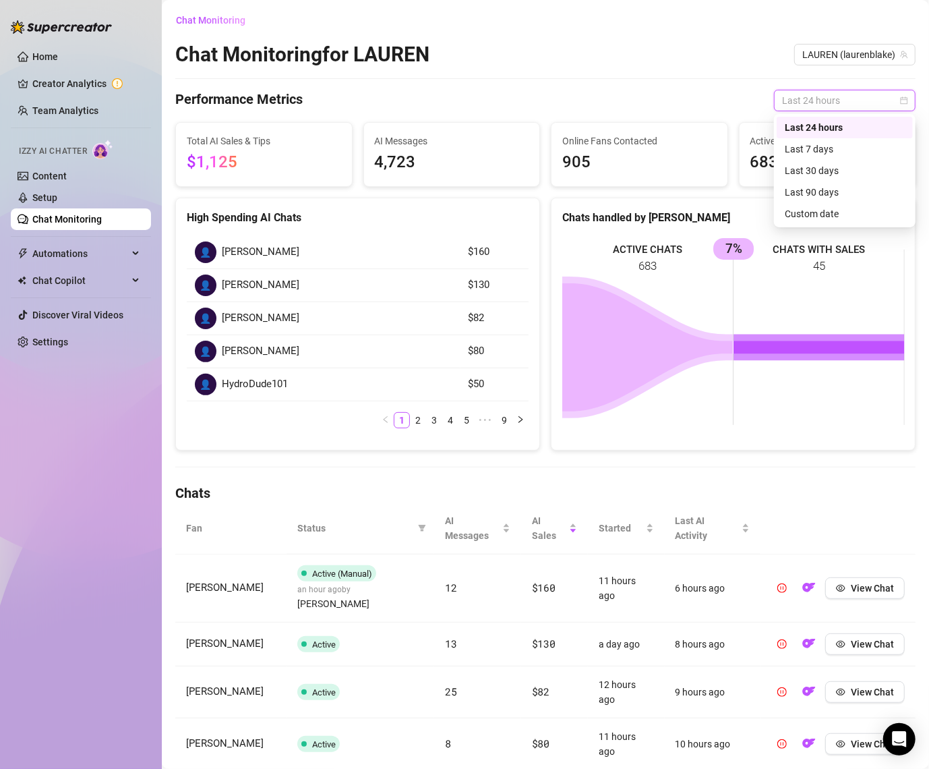
click at [797, 105] on span "Last 24 hours" at bounding box center [844, 100] width 125 height 20
click at [802, 145] on div "Last 7 days" at bounding box center [845, 149] width 120 height 15
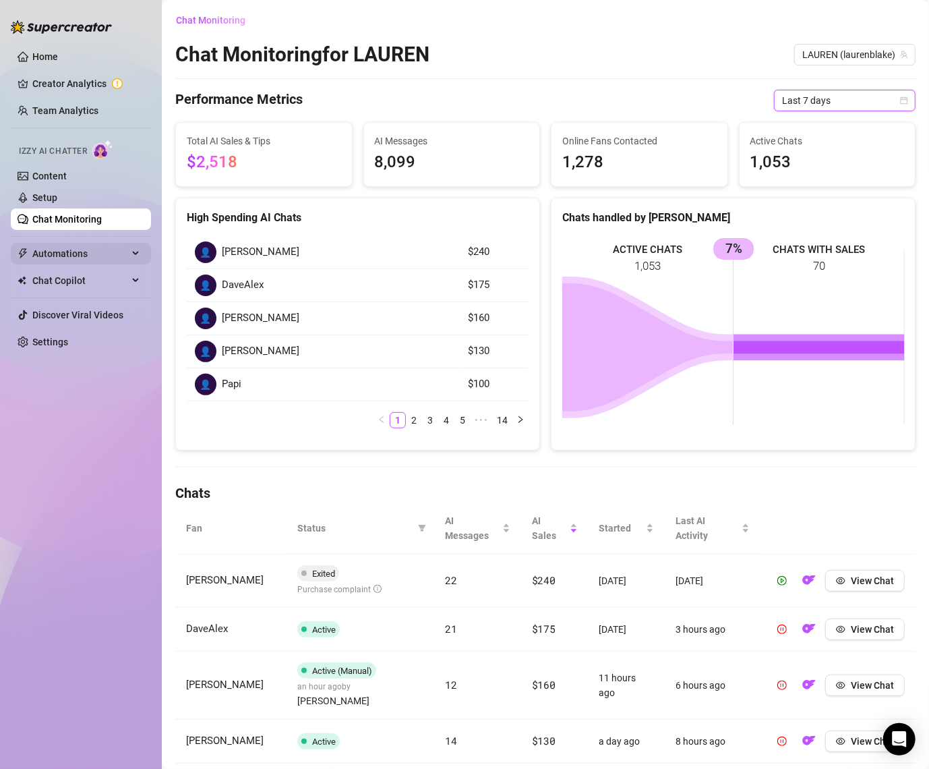
click at [90, 243] on span "Automations" at bounding box center [80, 254] width 96 height 22
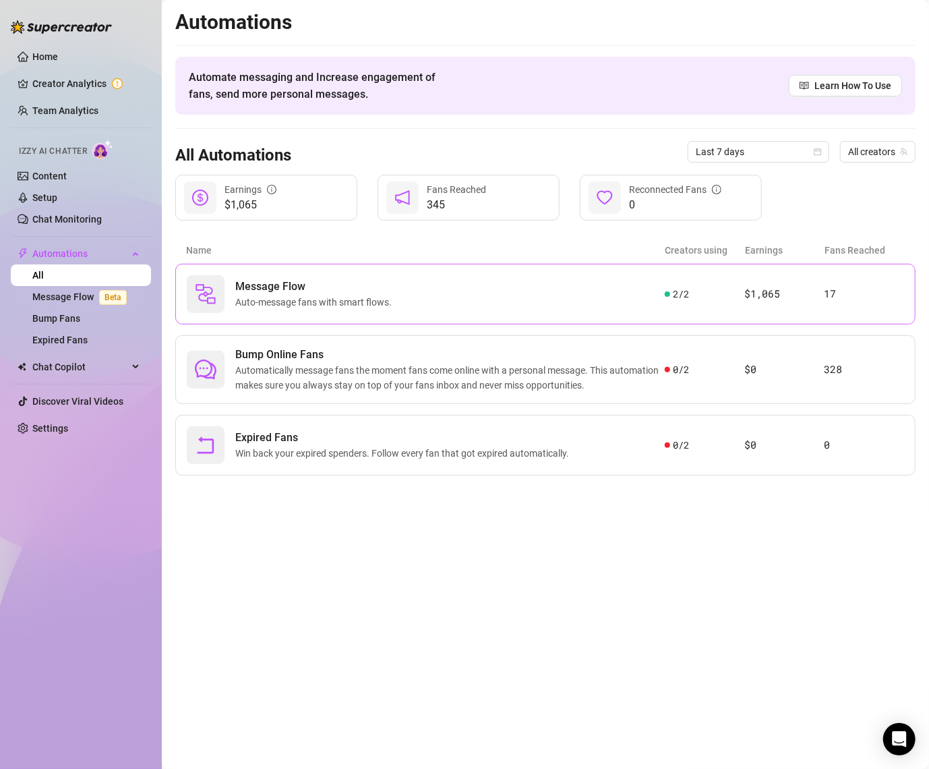
click at [467, 278] on div "Message Flow Auto-message fans with smart flows." at bounding box center [426, 294] width 478 height 38
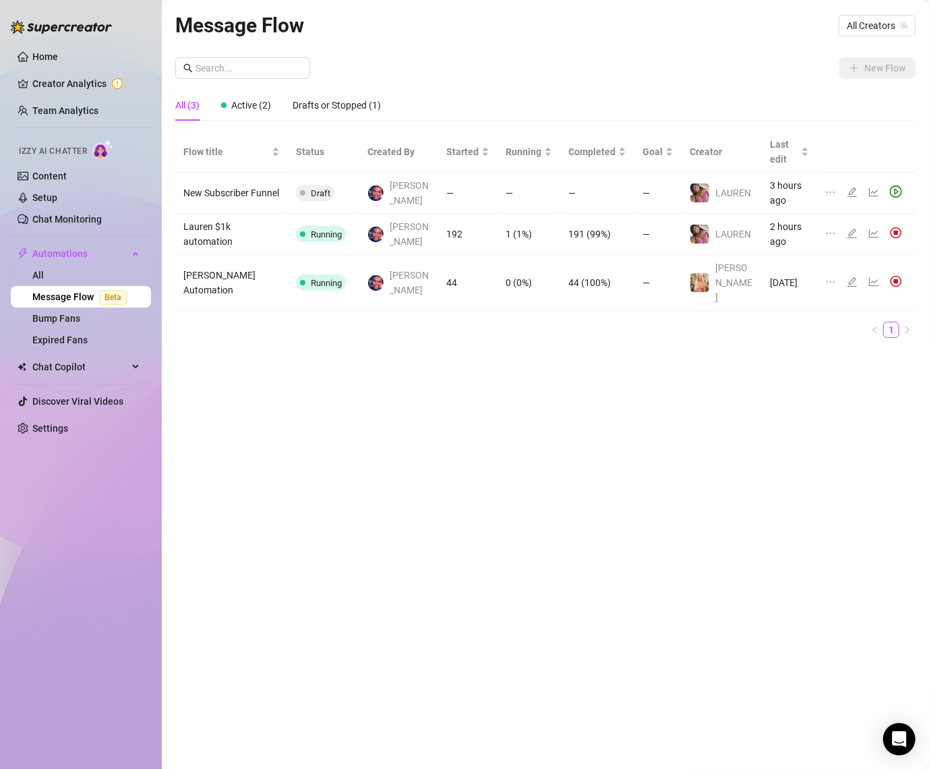
click at [869, 228] on icon "line-chart" at bounding box center [874, 233] width 11 height 11
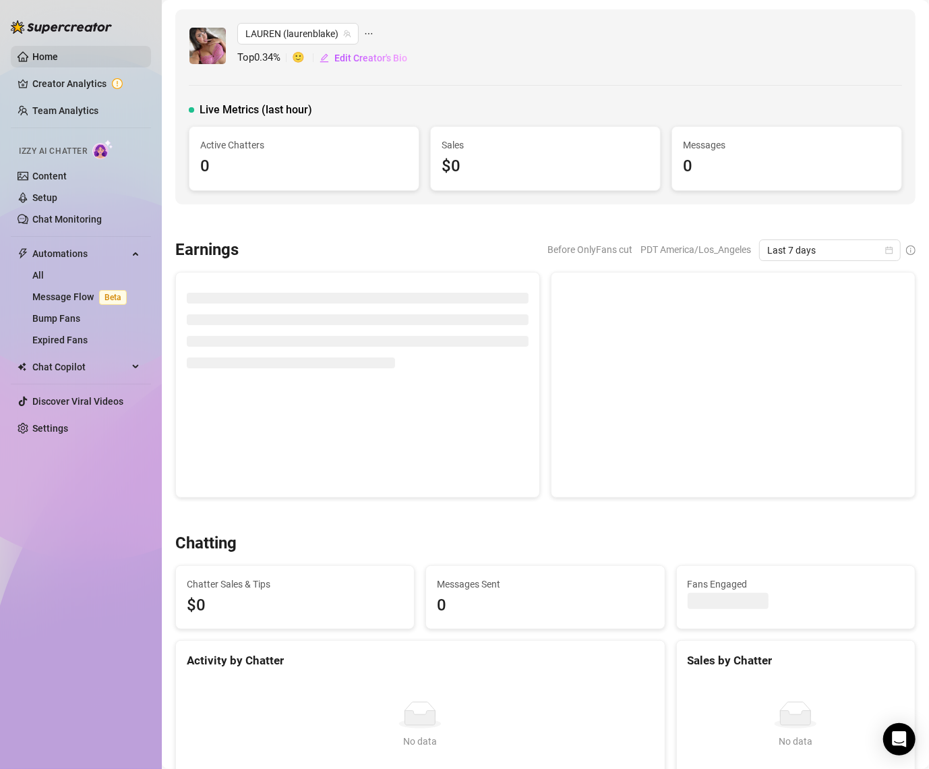
click at [46, 62] on link "Home" at bounding box center [45, 56] width 26 height 11
